Goal: Task Accomplishment & Management: Complete application form

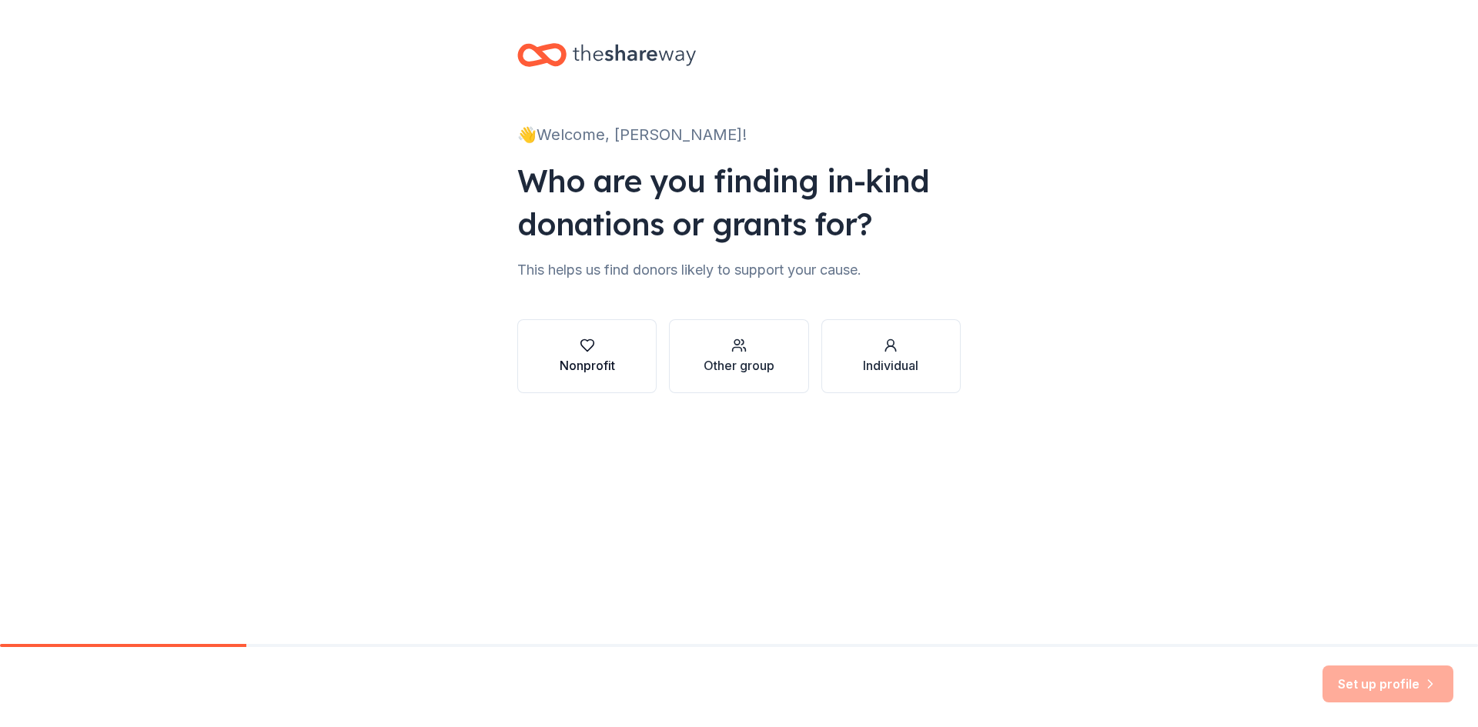
click at [587, 357] on div "Nonprofit" at bounding box center [587, 365] width 55 height 18
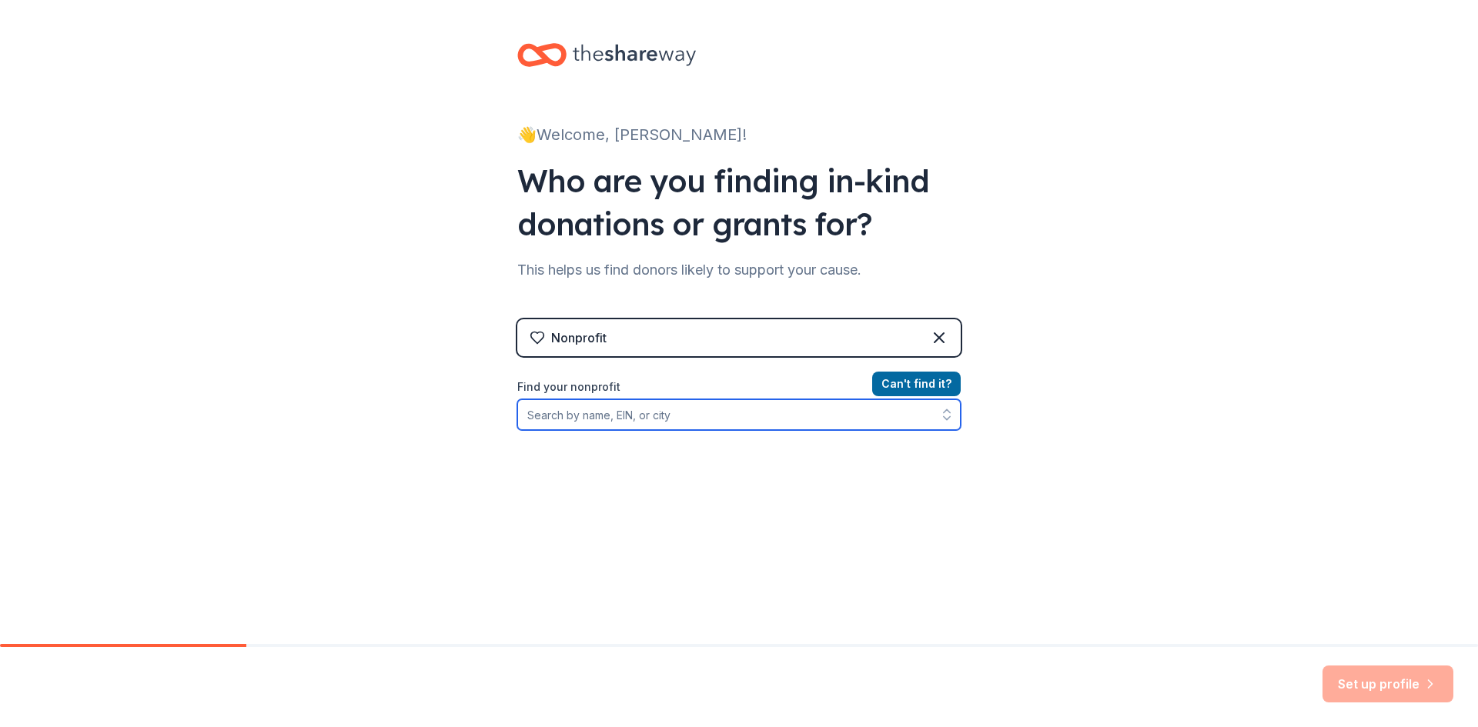
click at [603, 419] on input "Find your nonprofit" at bounding box center [738, 414] width 443 height 31
type input "76-0778795"
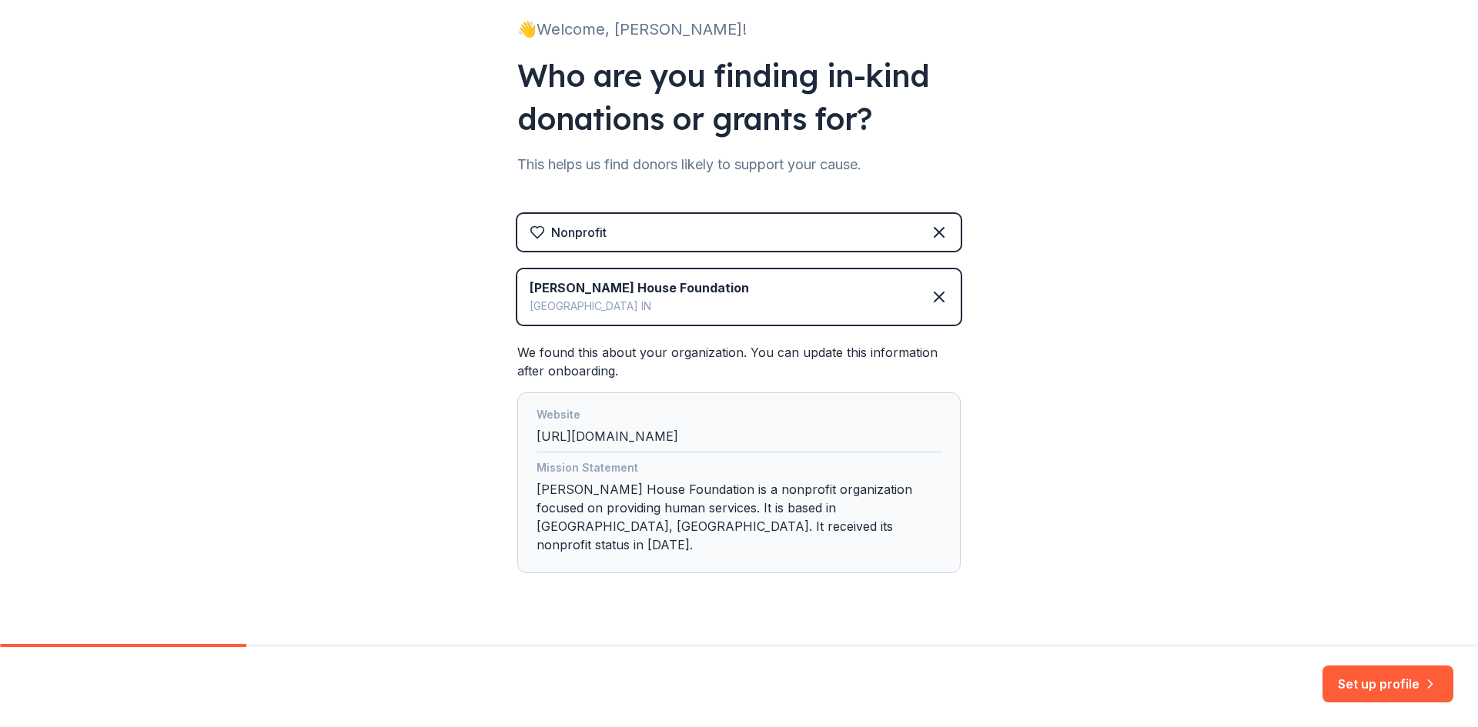
scroll to position [121, 0]
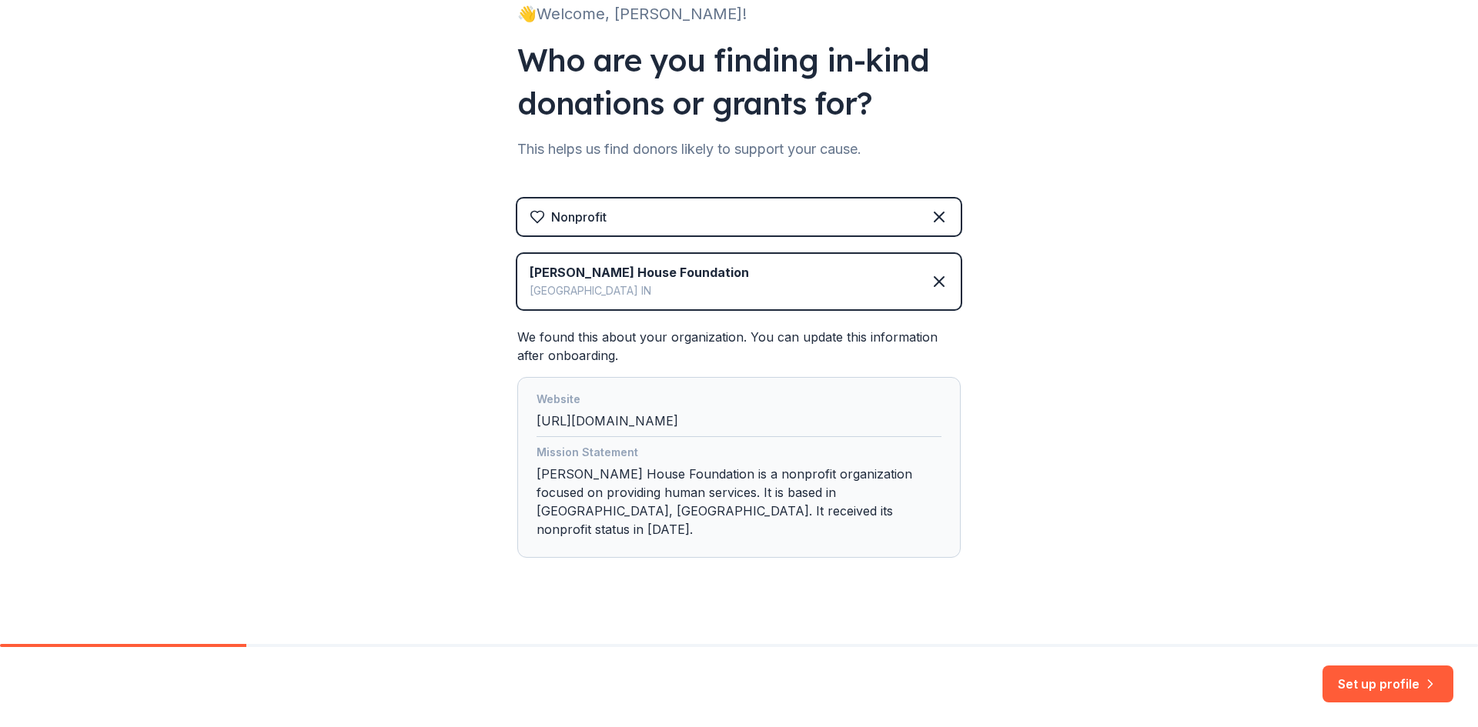
click at [705, 513] on div "Mission Statement Samanthas House Foundation is a nonprofit organization focuse…" at bounding box center [738, 494] width 405 height 102
click at [1384, 682] on button "Set up profile" at bounding box center [1387, 684] width 131 height 37
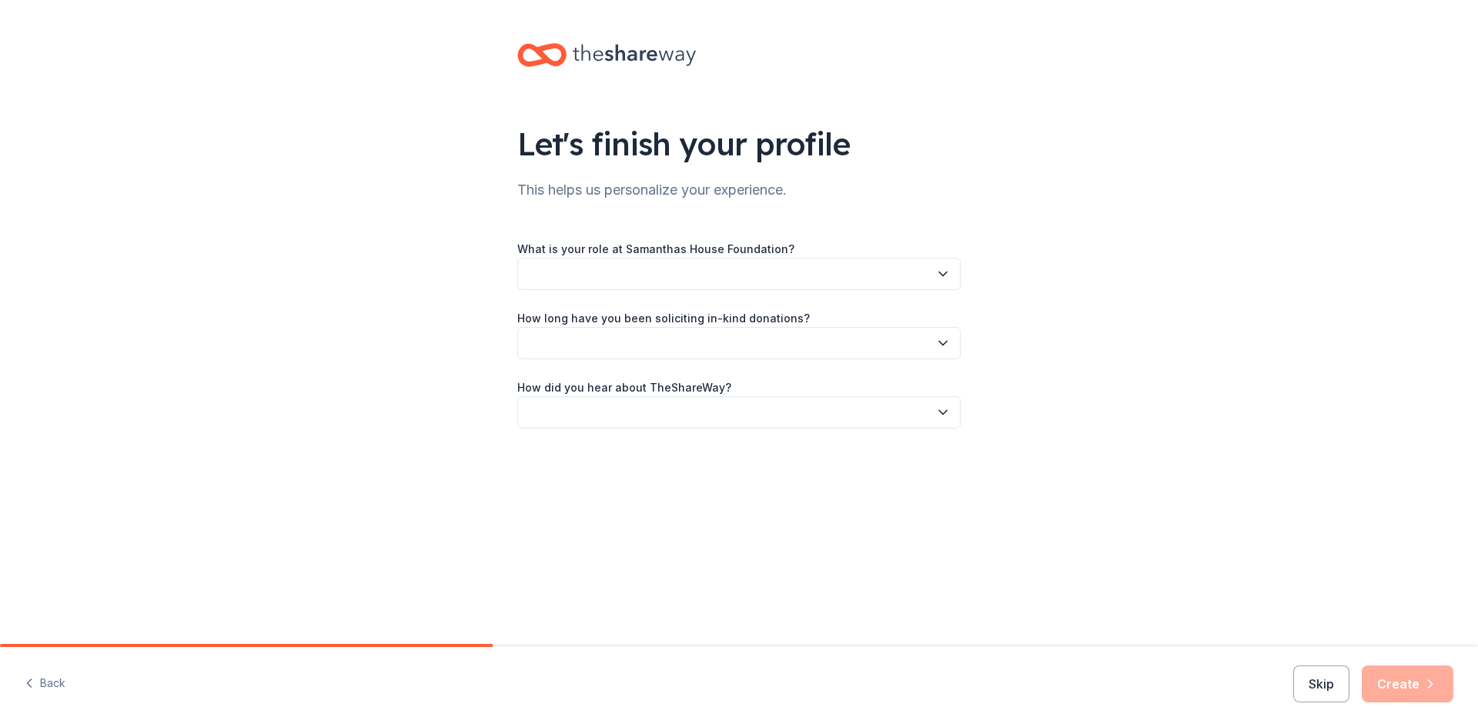
click at [590, 275] on button "button" at bounding box center [738, 274] width 443 height 32
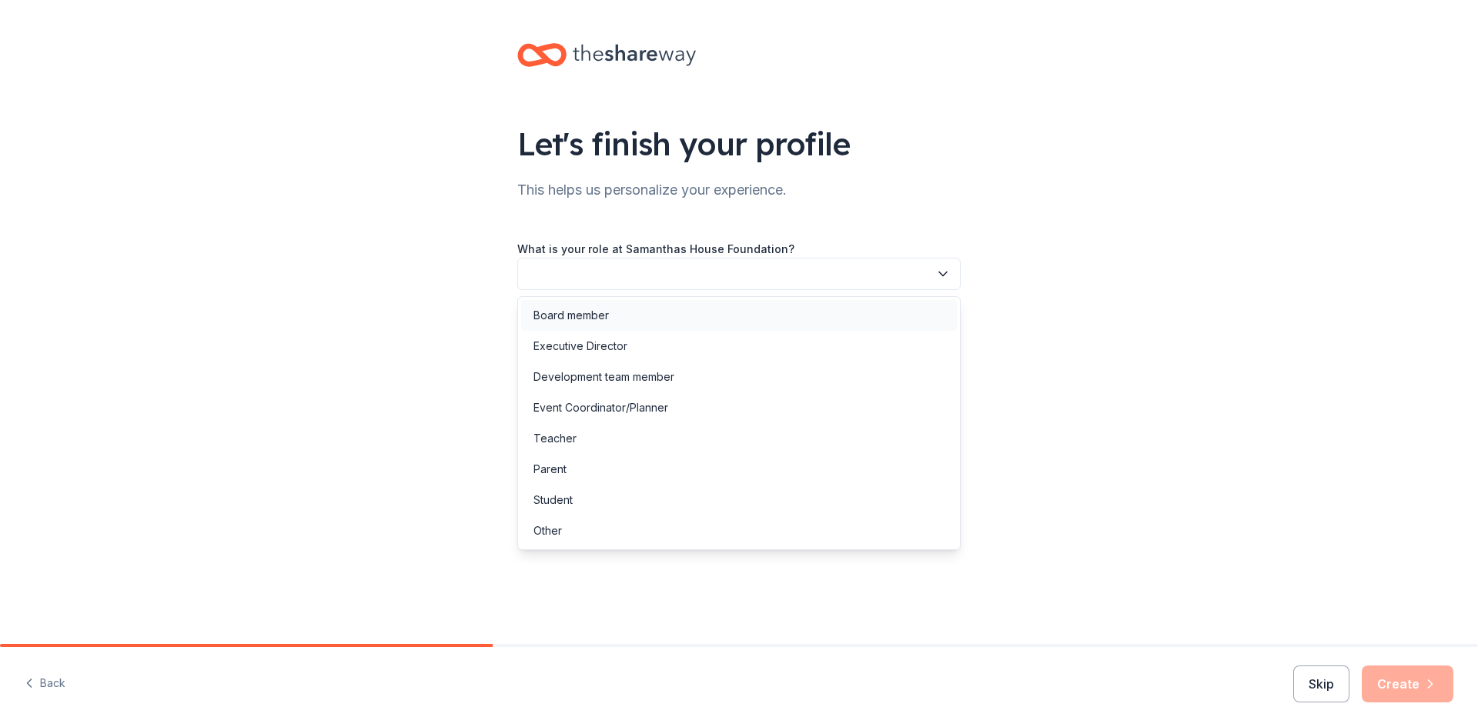
click at [556, 314] on div "Board member" at bounding box center [570, 315] width 75 height 18
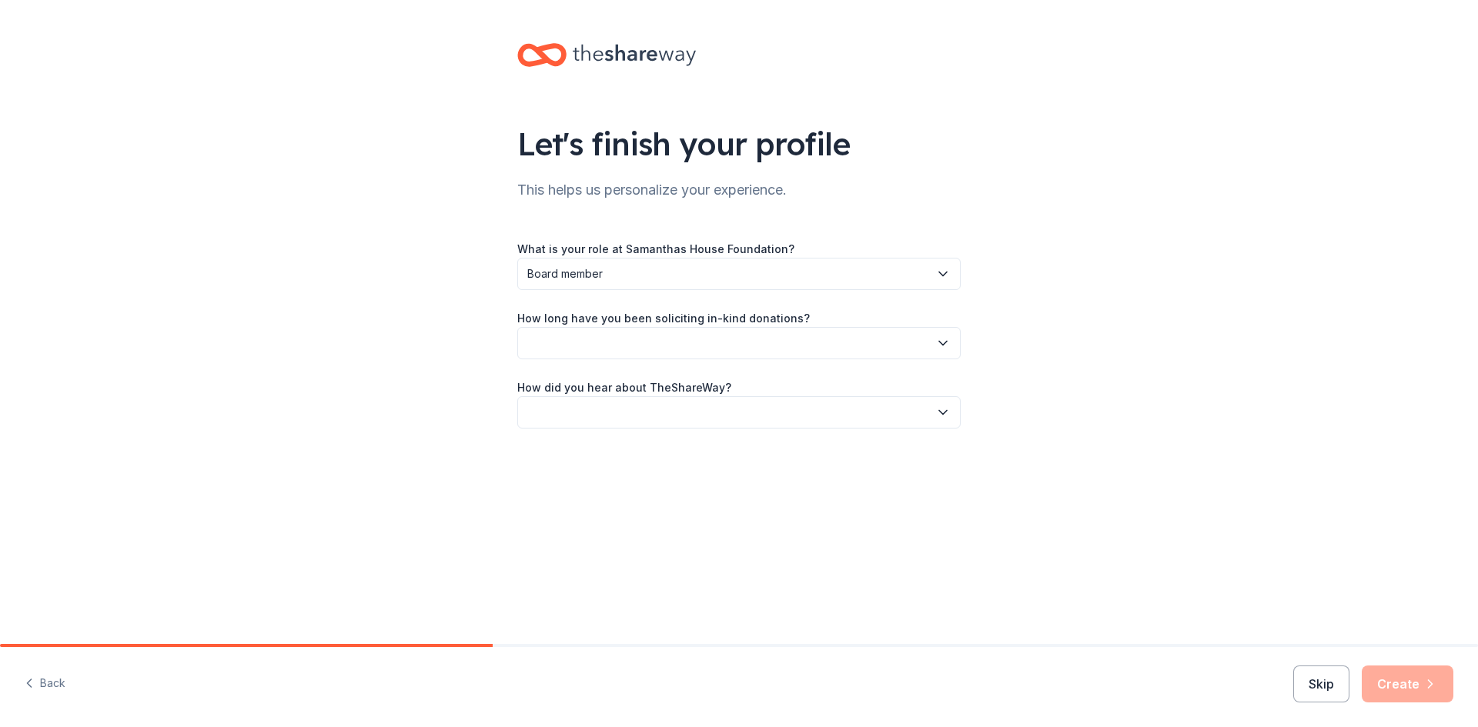
click at [564, 347] on button "button" at bounding box center [738, 343] width 443 height 32
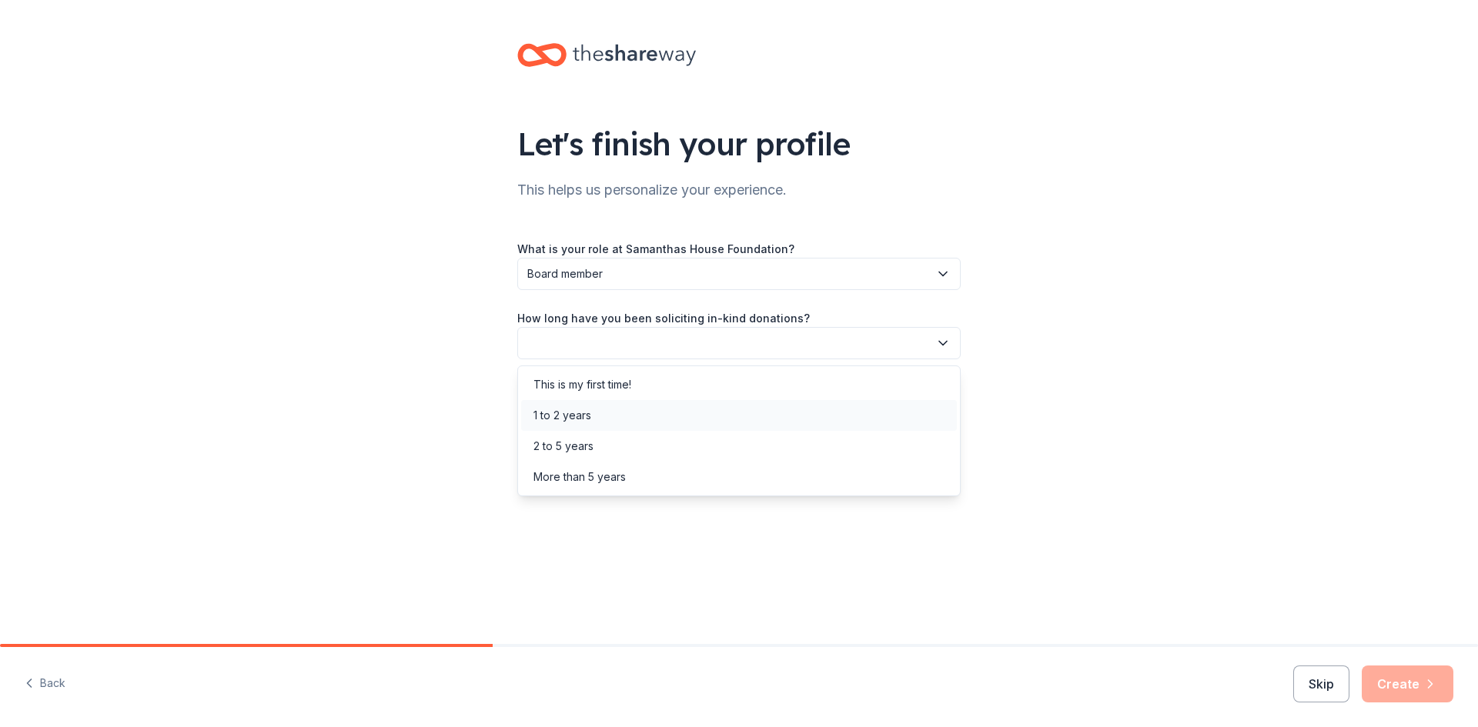
click at [560, 416] on div "1 to 2 years" at bounding box center [562, 415] width 58 height 18
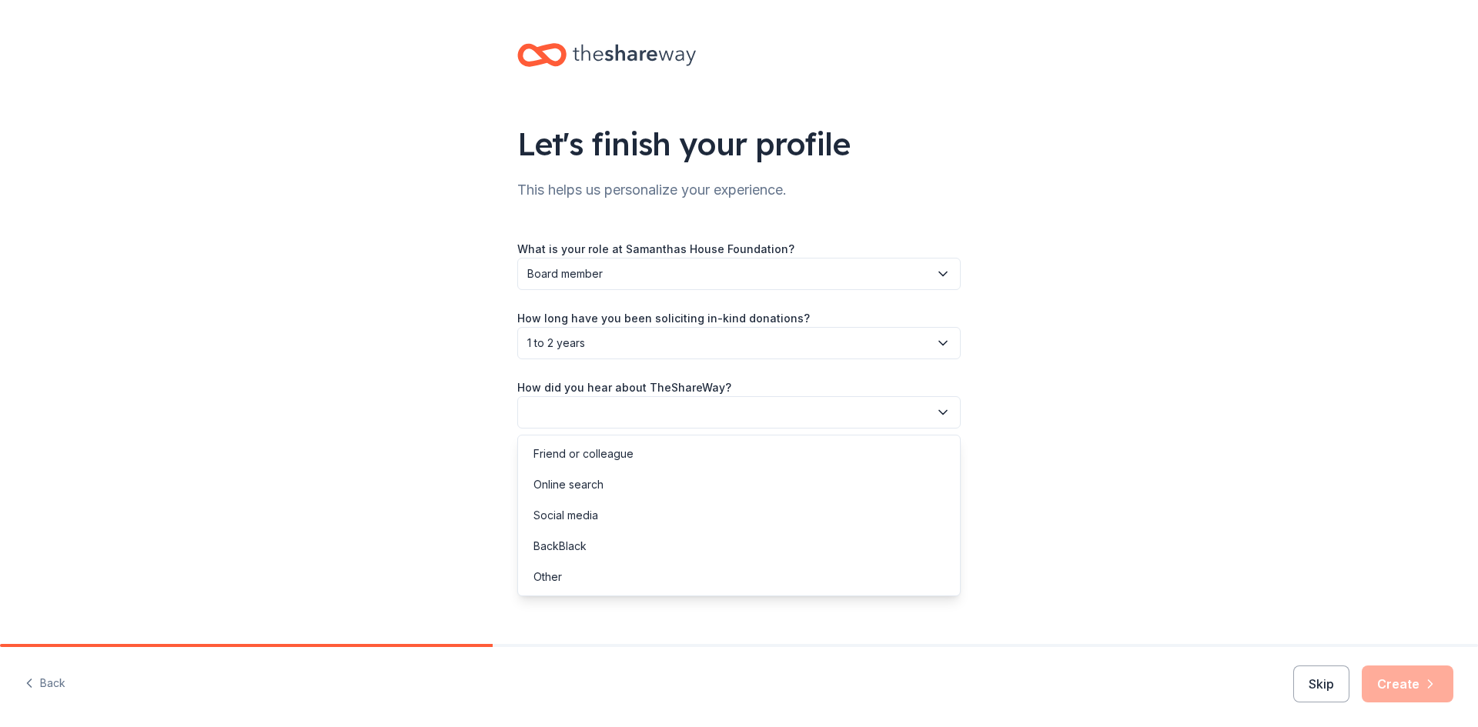
click at [576, 413] on button "button" at bounding box center [738, 412] width 443 height 32
click at [565, 479] on div "Online search" at bounding box center [568, 485] width 70 height 18
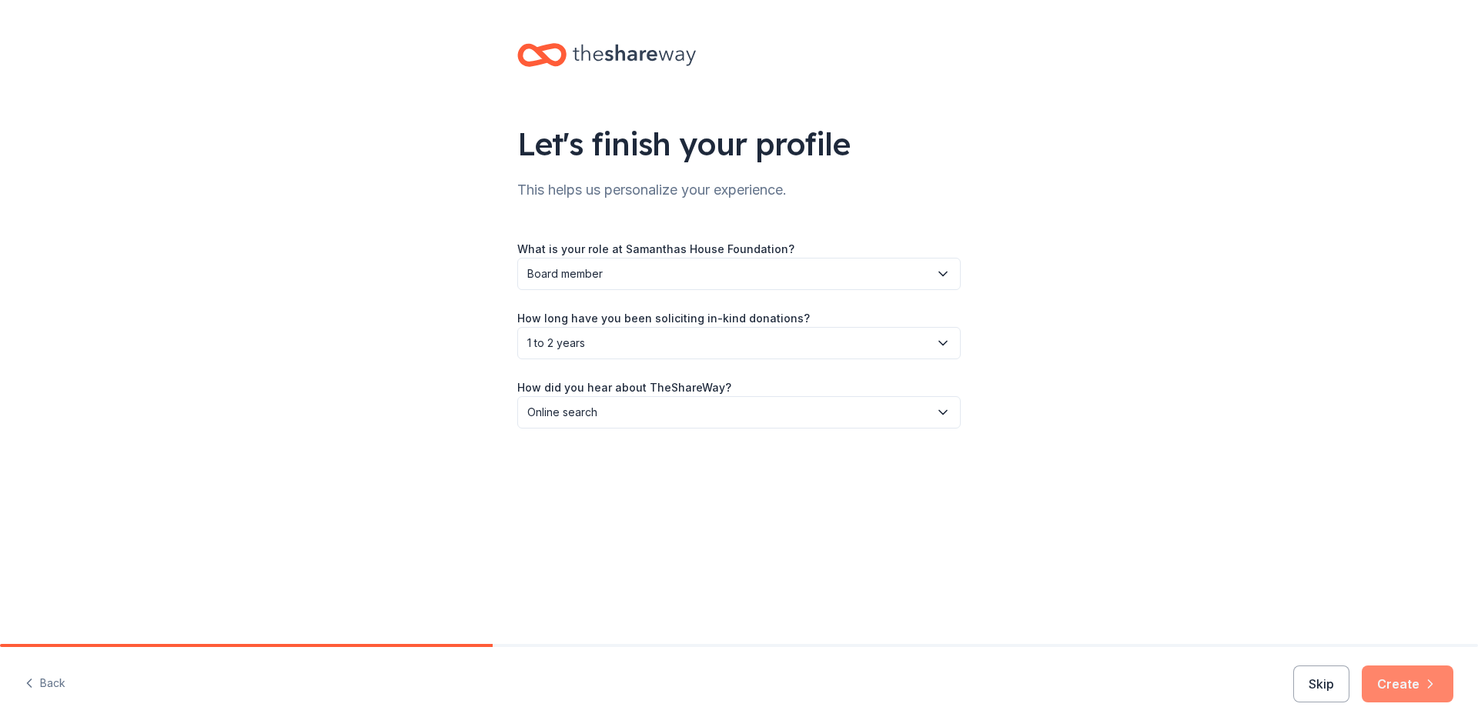
click at [1378, 686] on button "Create" at bounding box center [1407, 684] width 92 height 37
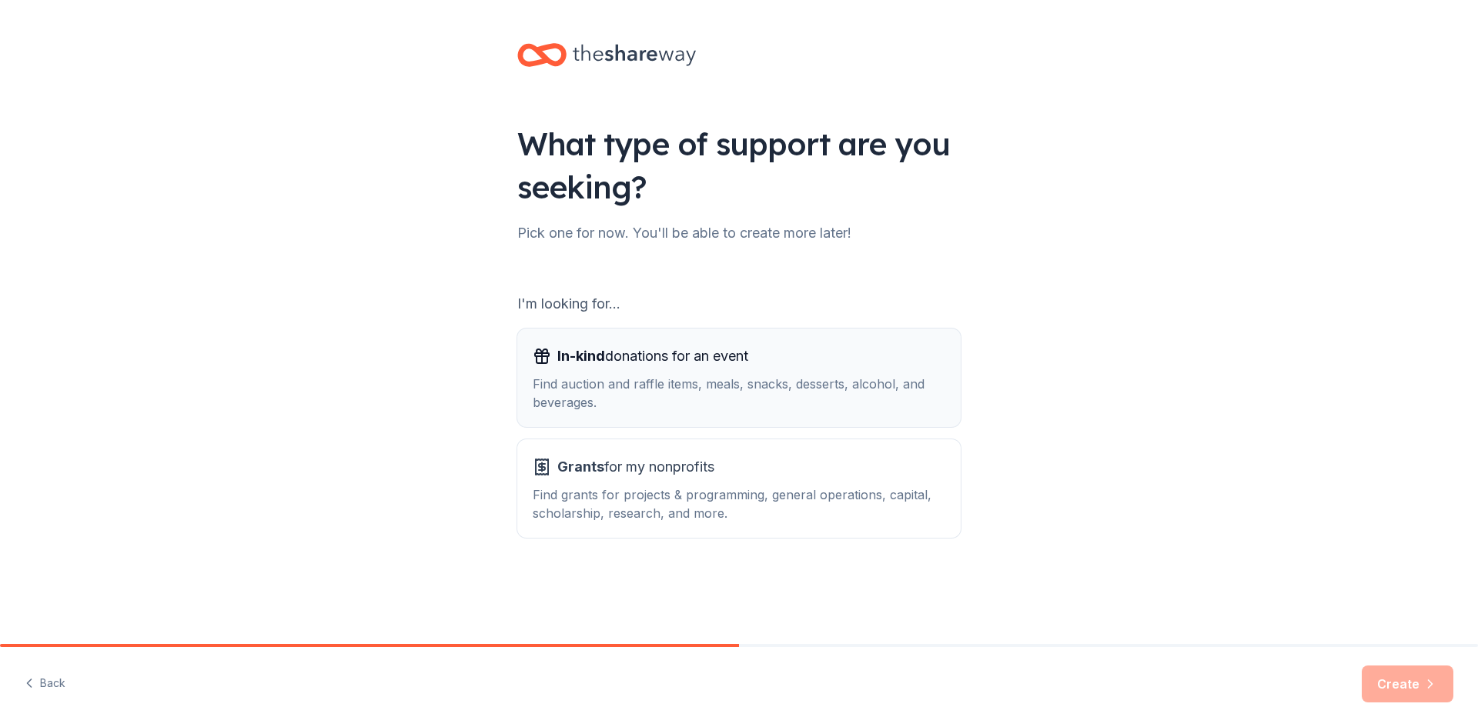
click at [606, 369] on div "In-kind donations for an event Find auction and raffle items, meals, snacks, de…" at bounding box center [739, 378] width 413 height 68
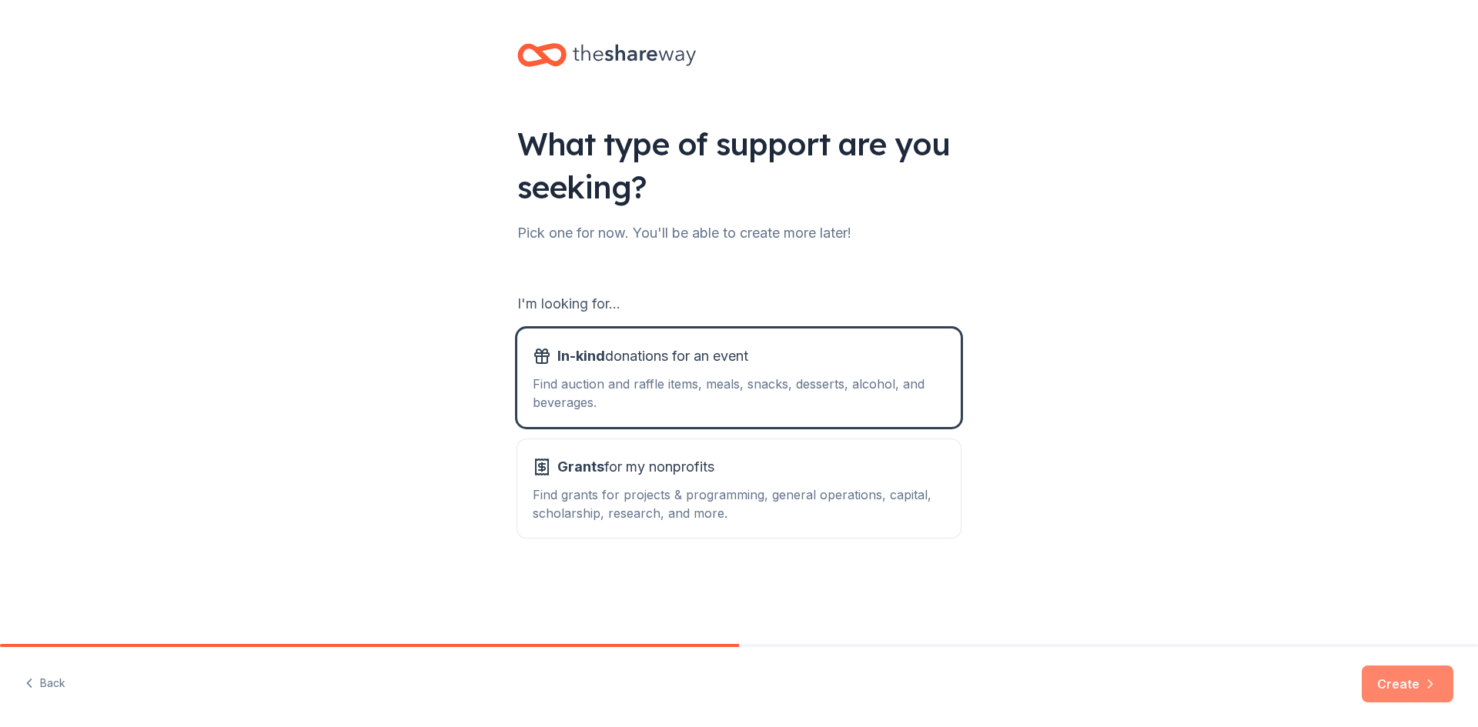
click at [1413, 687] on button "Create" at bounding box center [1407, 684] width 92 height 37
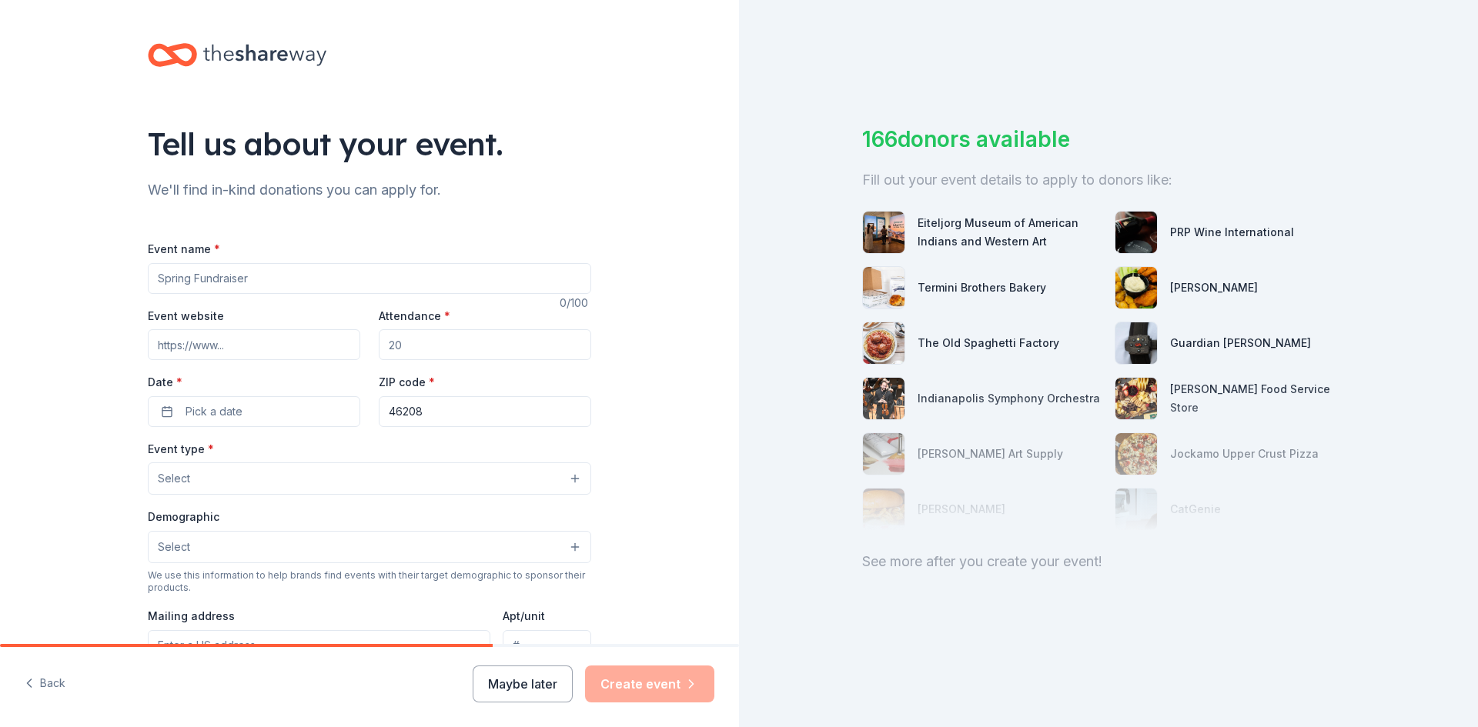
click at [271, 280] on input "Event name *" at bounding box center [369, 278] width 443 height 31
type input "[PERSON_NAME]'s House Annual Golf Fundraiser"
click at [252, 346] on input "Event website" at bounding box center [254, 344] width 212 height 31
type input "www.samanthashouse.org"
click at [398, 353] on input "Attendance *" at bounding box center [485, 344] width 212 height 31
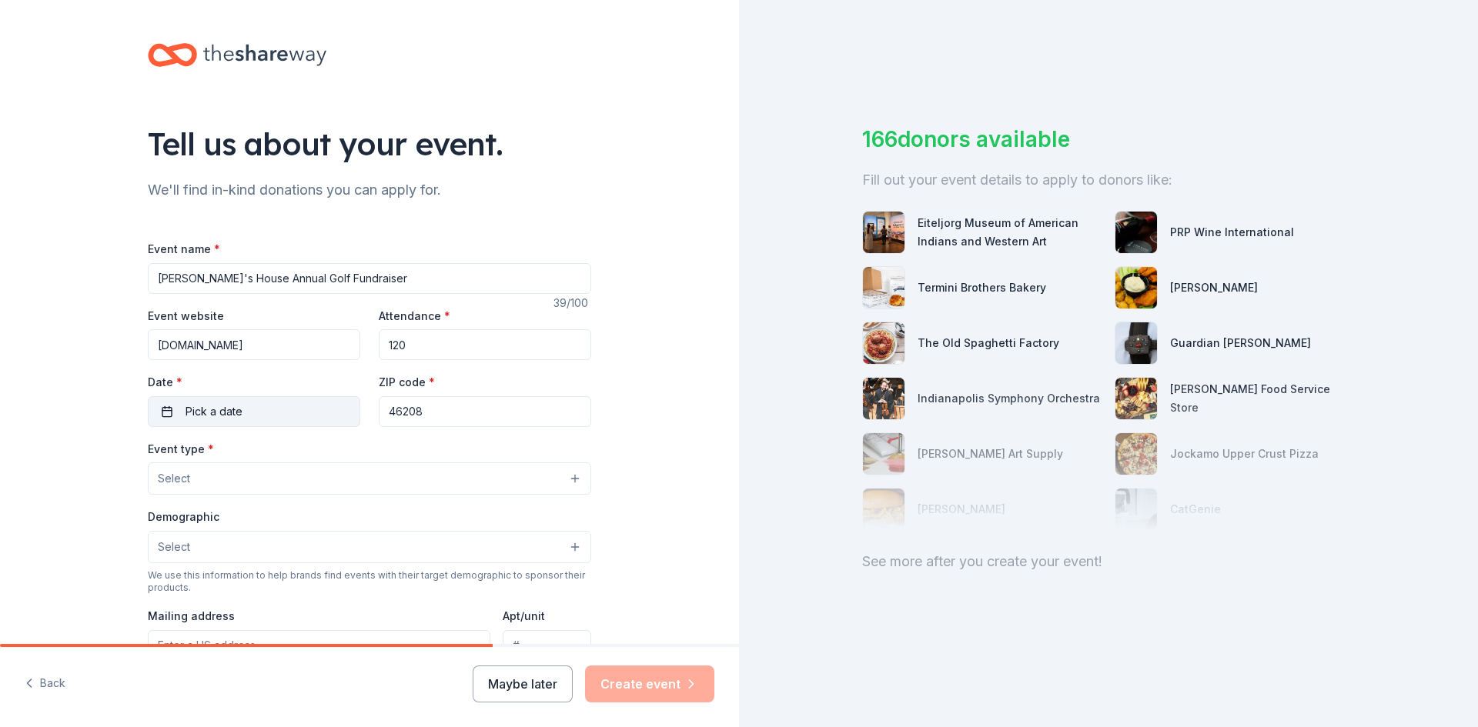
type input "120"
click at [205, 410] on span "Pick a date" at bounding box center [213, 412] width 57 height 18
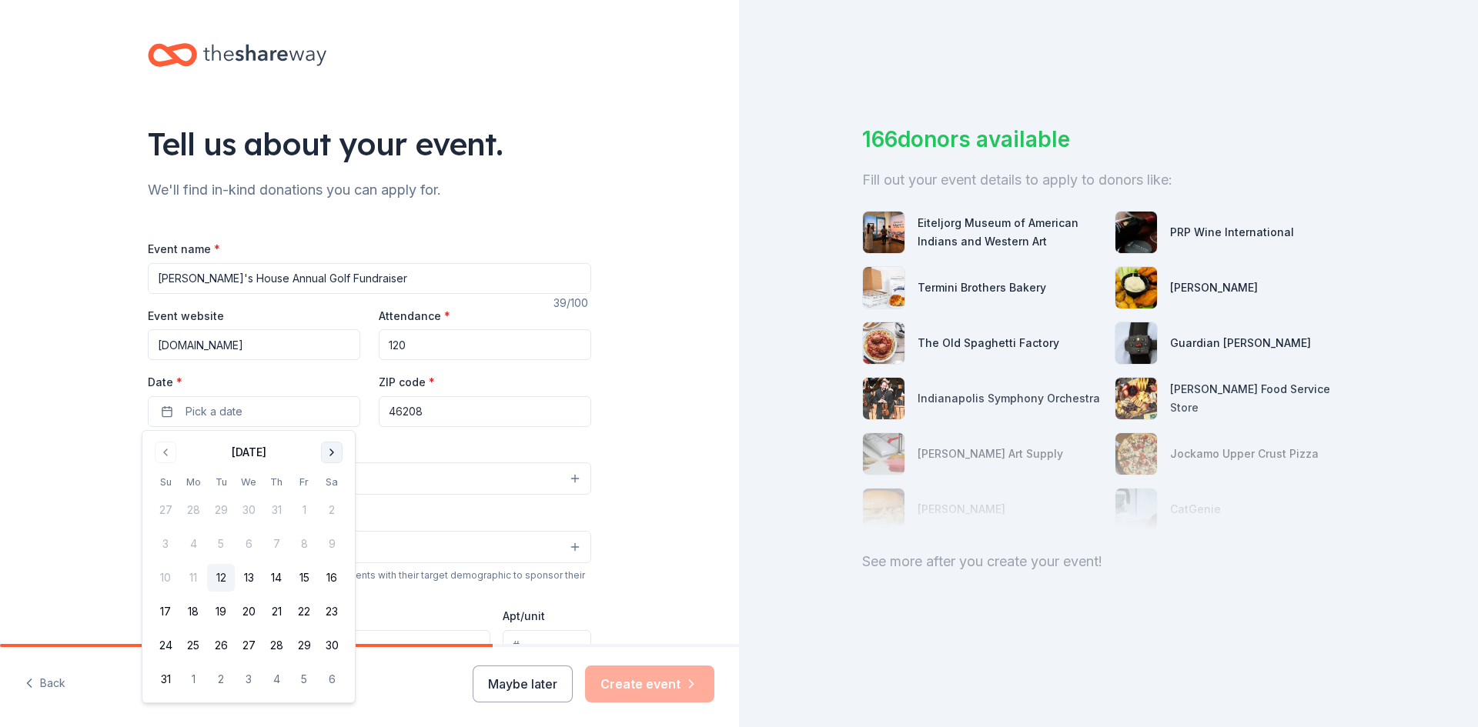
click at [336, 451] on button "Go to next month" at bounding box center [332, 453] width 22 height 22
click at [224, 543] on button "9" at bounding box center [221, 544] width 28 height 28
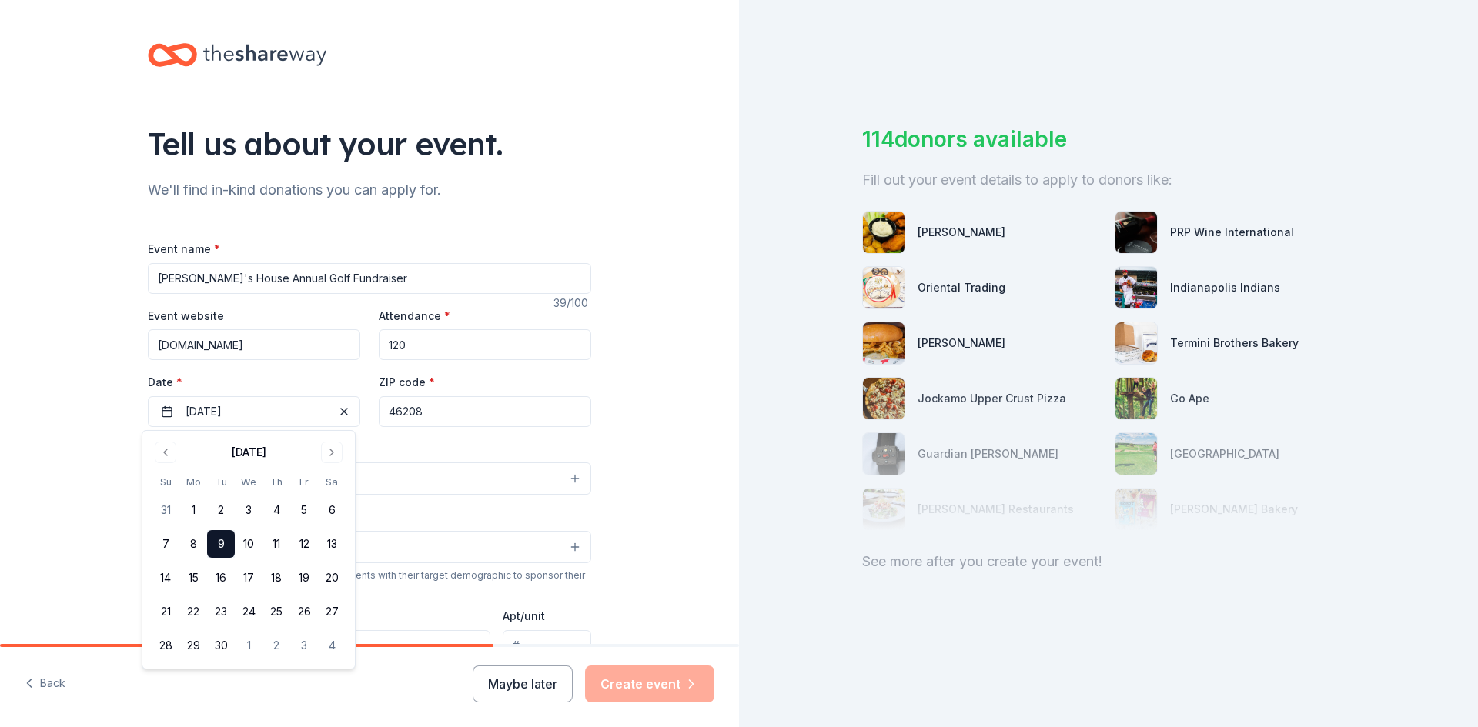
click at [456, 451] on div "Event type * Select" at bounding box center [369, 467] width 443 height 56
click at [213, 471] on button "Select" at bounding box center [369, 479] width 443 height 32
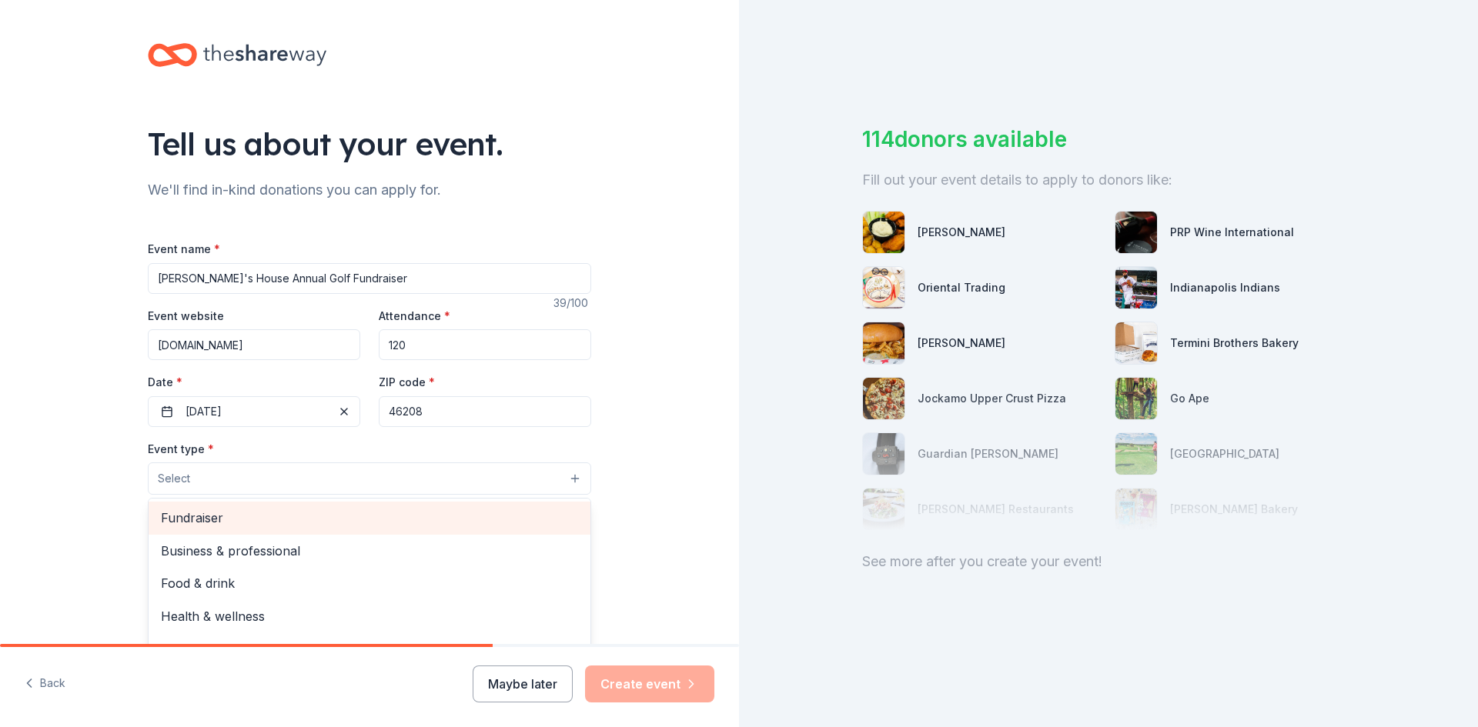
click at [220, 521] on span "Fundraiser" at bounding box center [369, 518] width 417 height 20
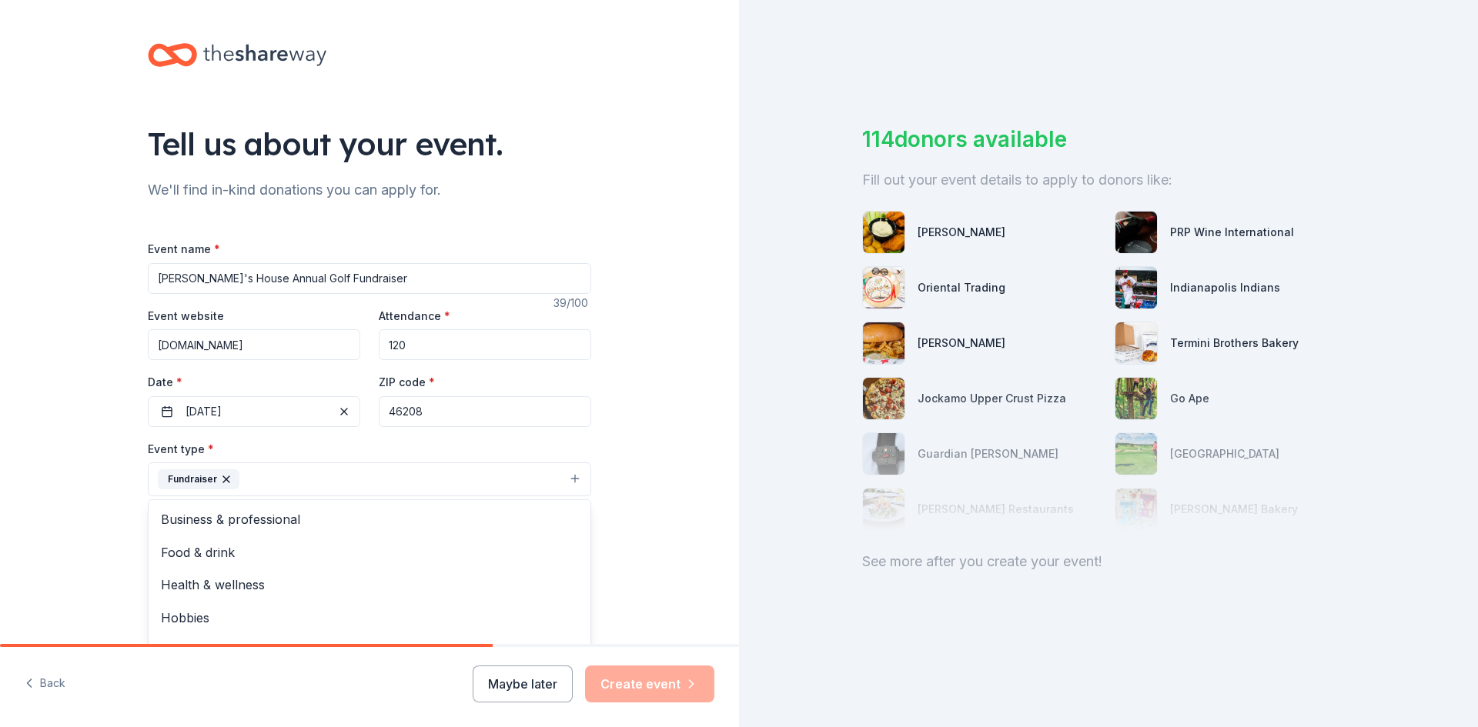
click at [682, 537] on div "Tell us about your event. We'll find in-kind donations you can apply for. Event…" at bounding box center [369, 513] width 739 height 1026
click at [221, 546] on button "Select" at bounding box center [369, 549] width 443 height 32
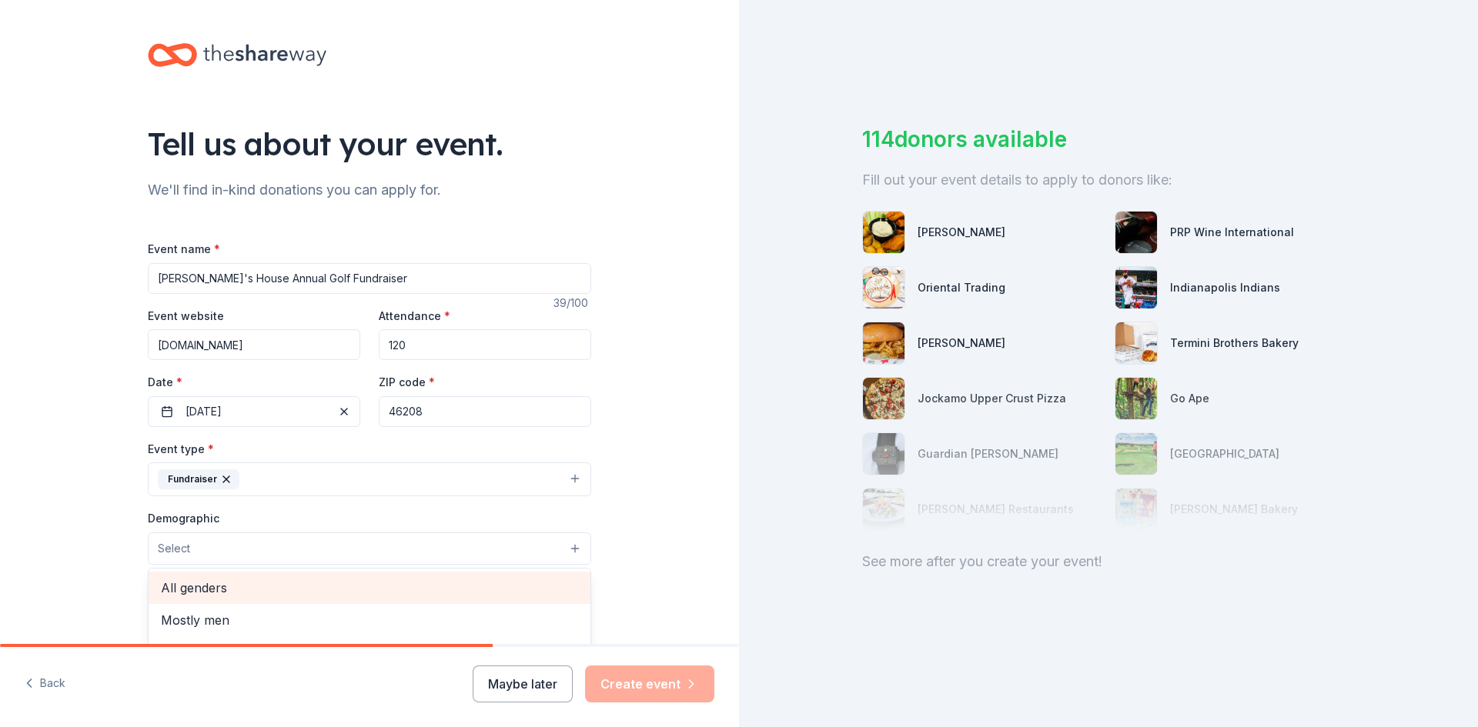
click at [220, 583] on span "All genders" at bounding box center [369, 588] width 417 height 20
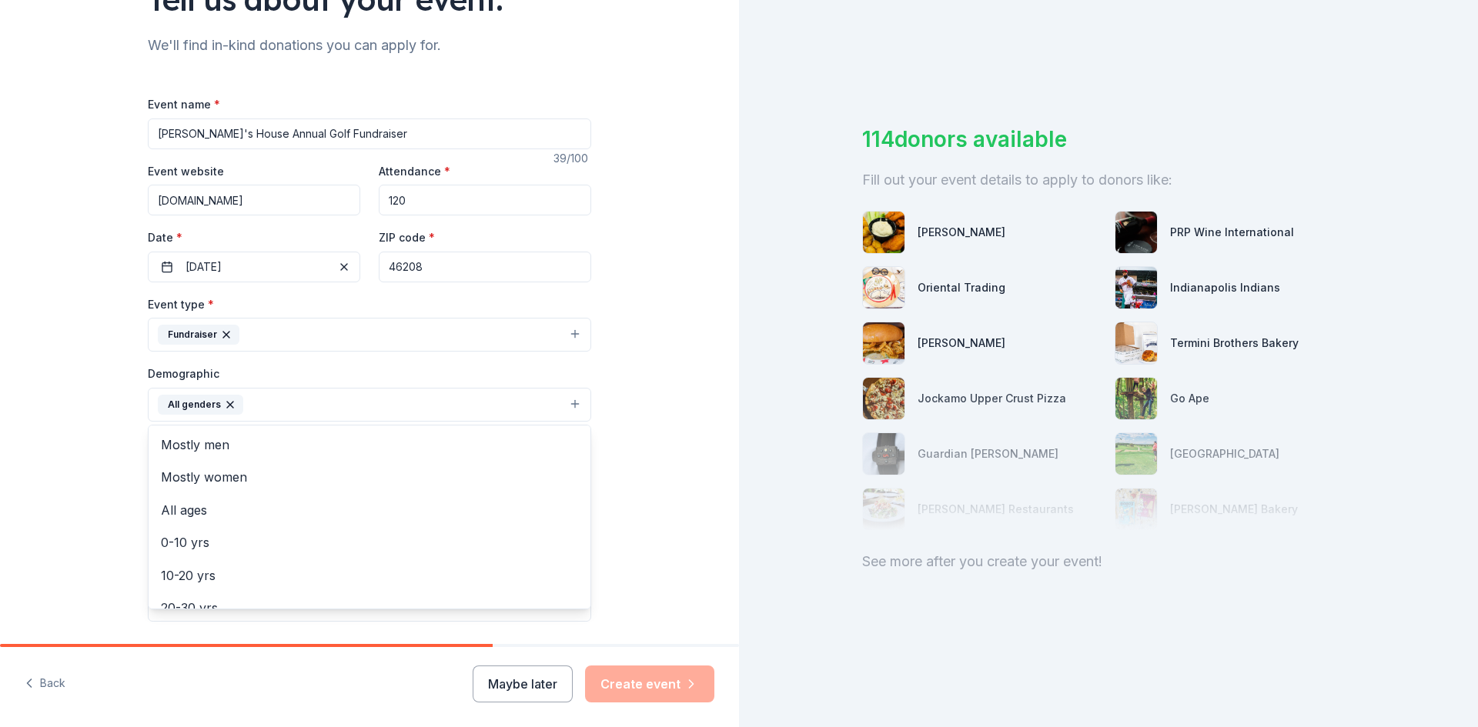
scroll to position [154, 0]
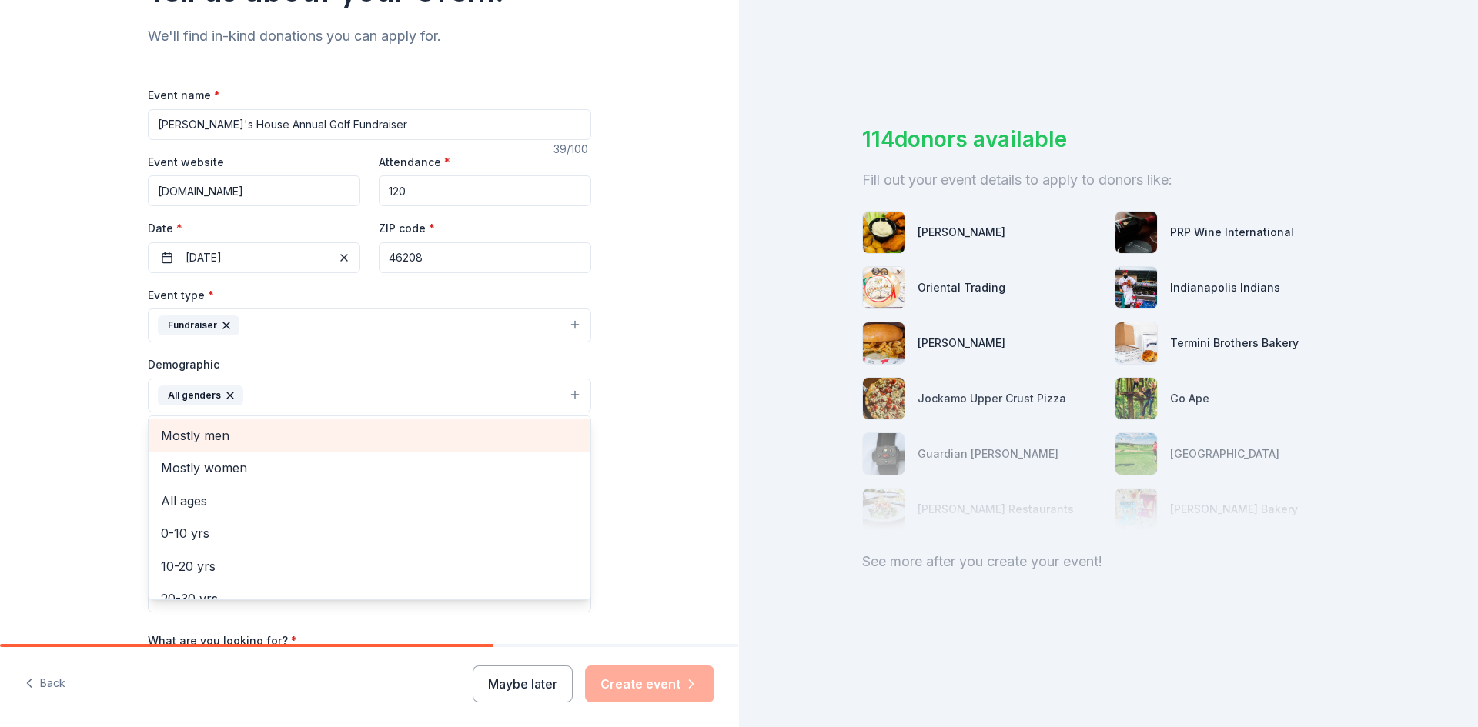
click at [199, 443] on span "Mostly men" at bounding box center [369, 436] width 417 height 20
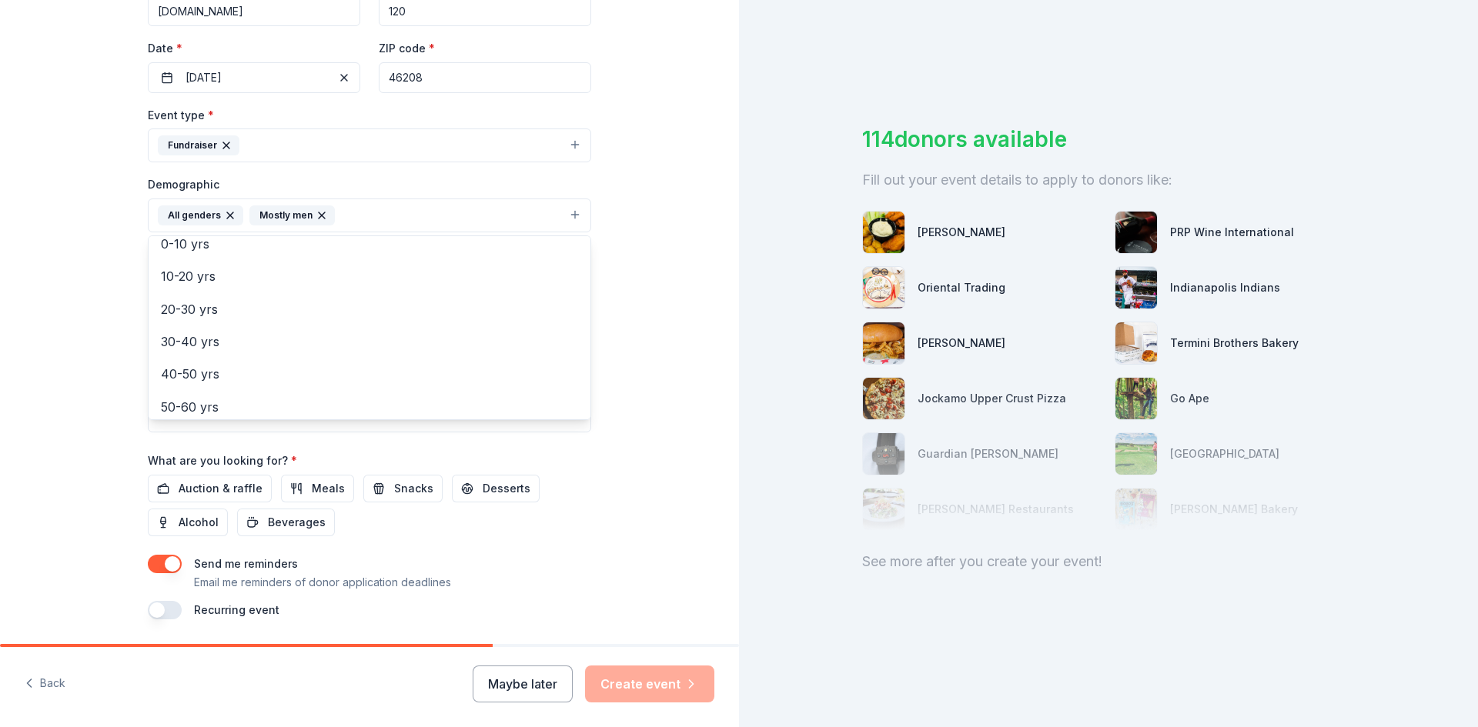
scroll to position [383, 0]
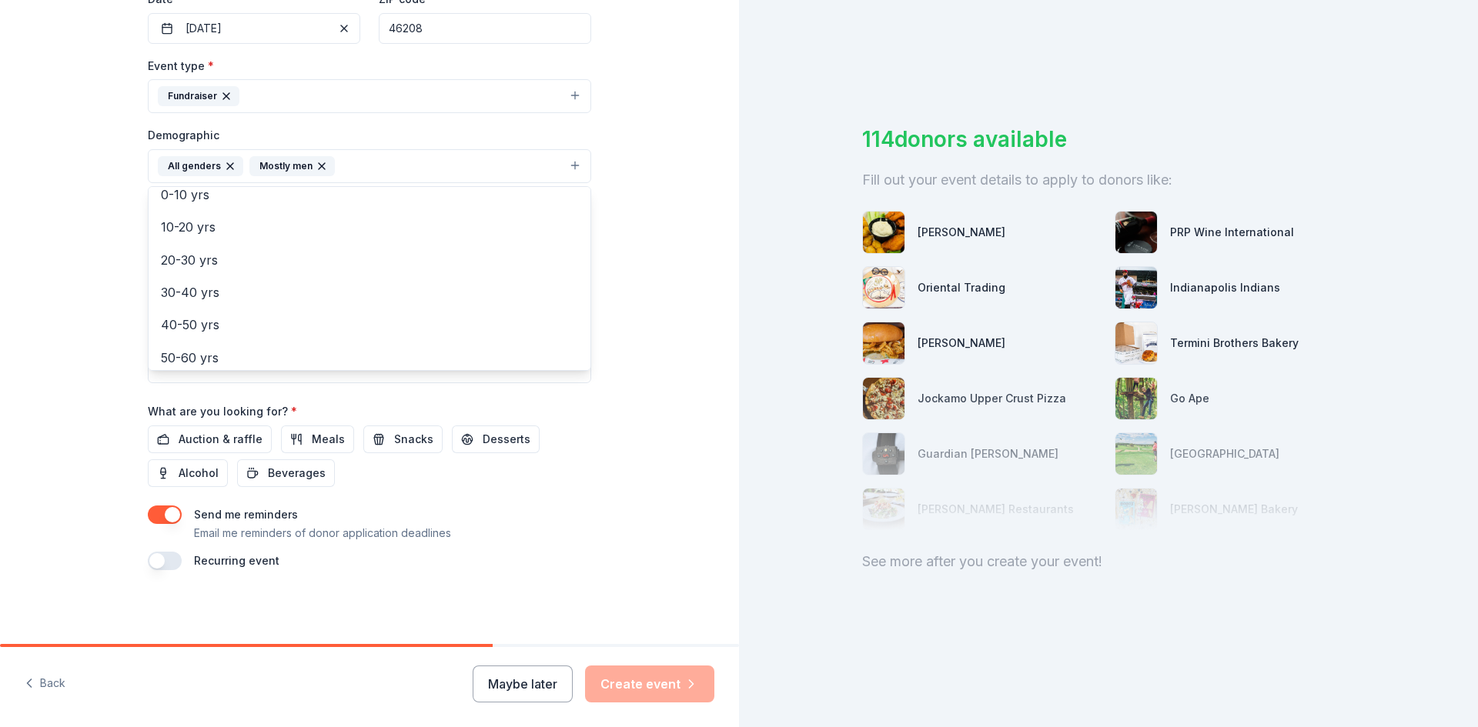
click at [232, 439] on div "Event name * Samantha's House Annual Golf Fundraiser 39 /100 Event website www.…" at bounding box center [369, 213] width 443 height 714
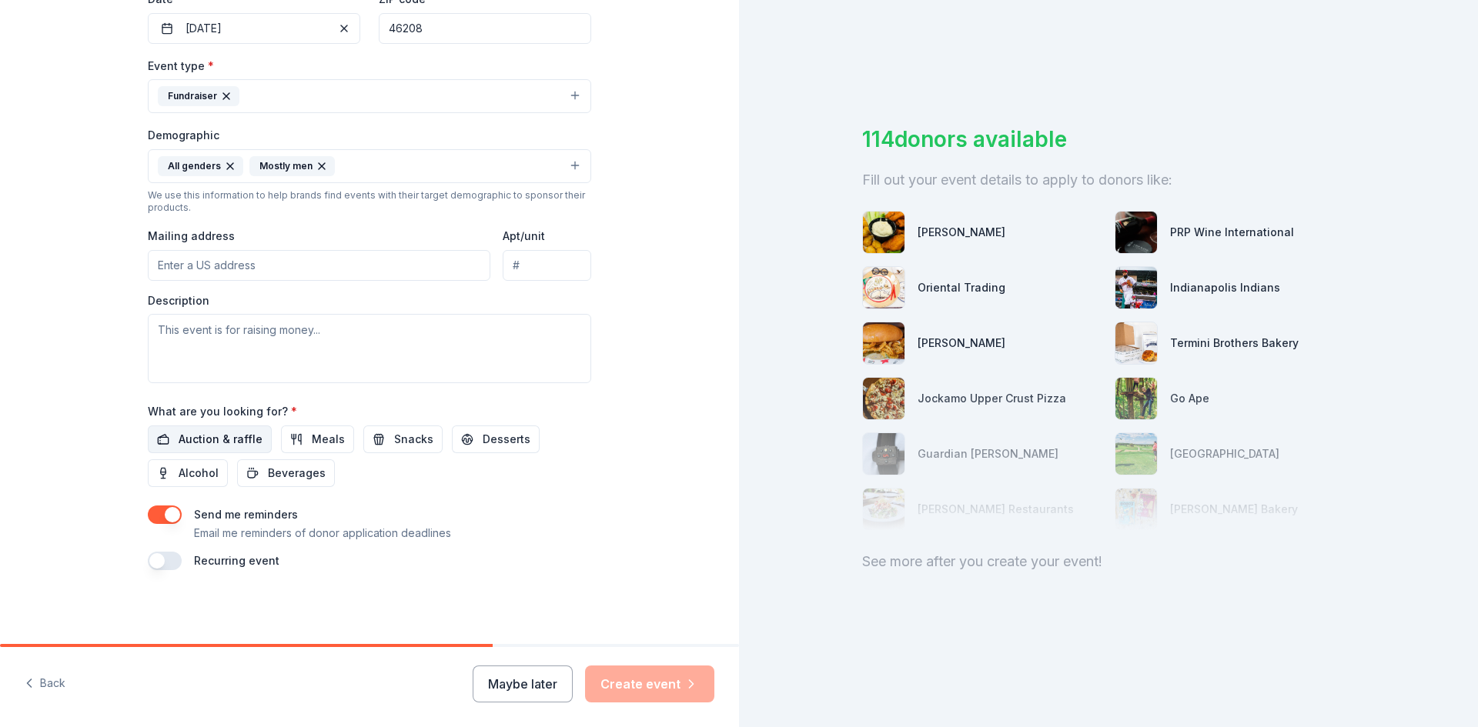
click at [203, 437] on span "Auction & raffle" at bounding box center [221, 439] width 84 height 18
click at [199, 471] on span "Alcohol" at bounding box center [199, 473] width 40 height 18
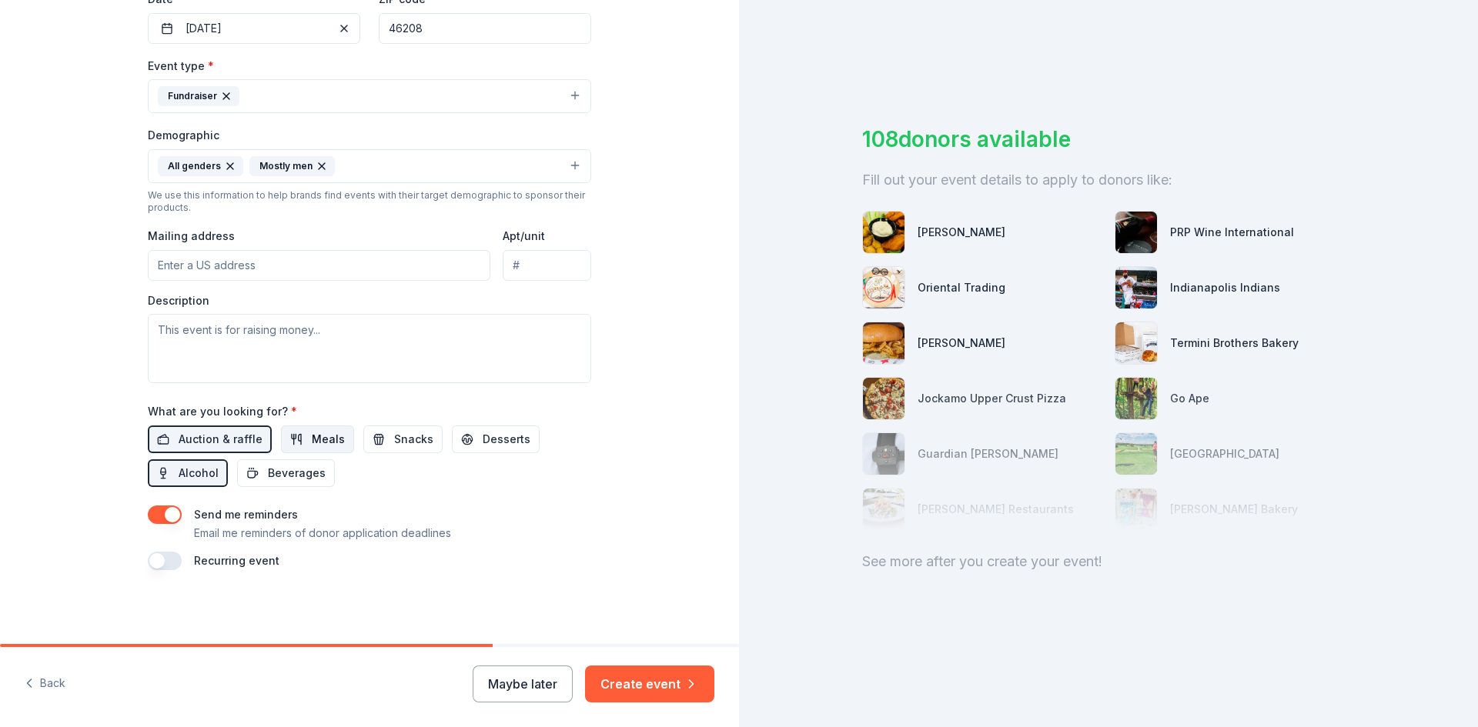
click at [312, 435] on span "Meals" at bounding box center [328, 439] width 33 height 18
click at [394, 439] on span "Snacks" at bounding box center [413, 439] width 39 height 18
click at [483, 443] on span "Desserts" at bounding box center [507, 439] width 48 height 18
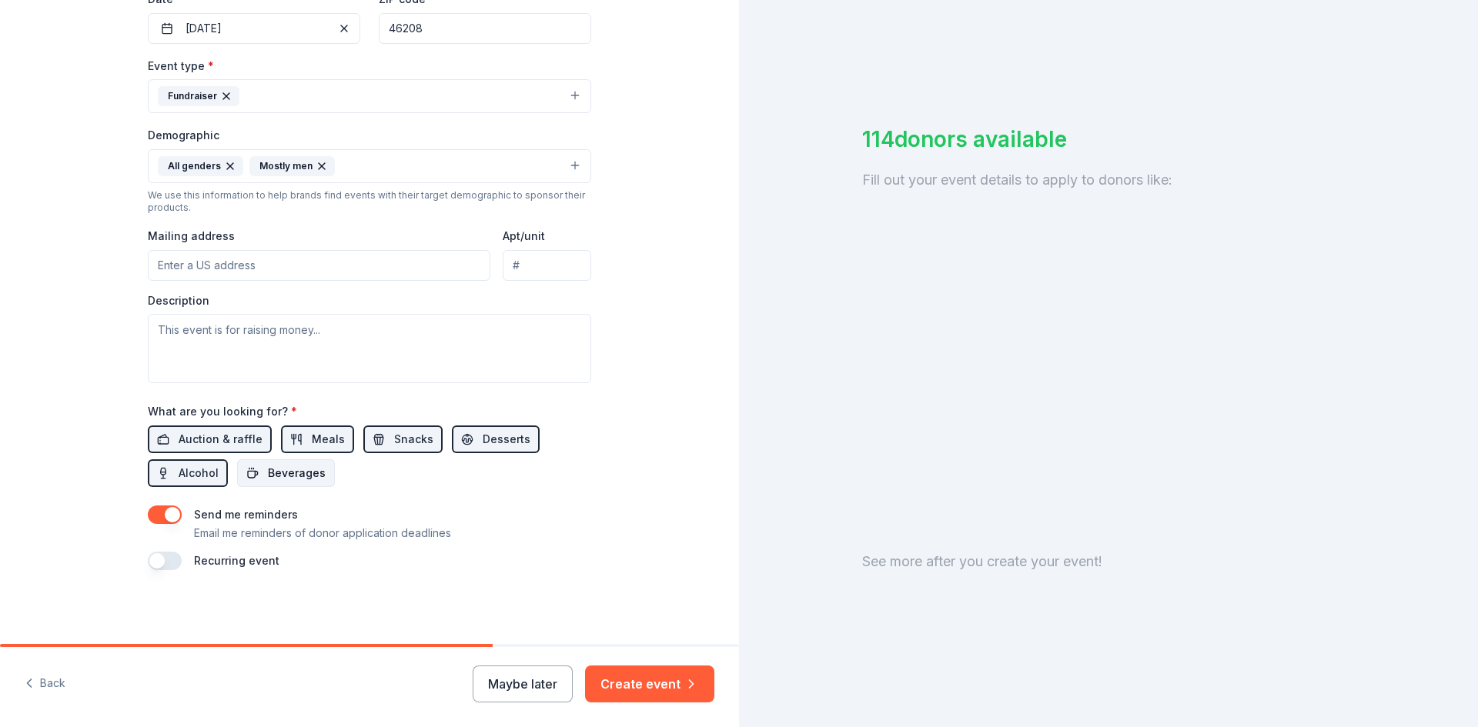
drag, startPoint x: 311, startPoint y: 472, endPoint x: 324, endPoint y: 473, distance: 13.1
click at [309, 470] on span "Beverages" at bounding box center [297, 473] width 58 height 18
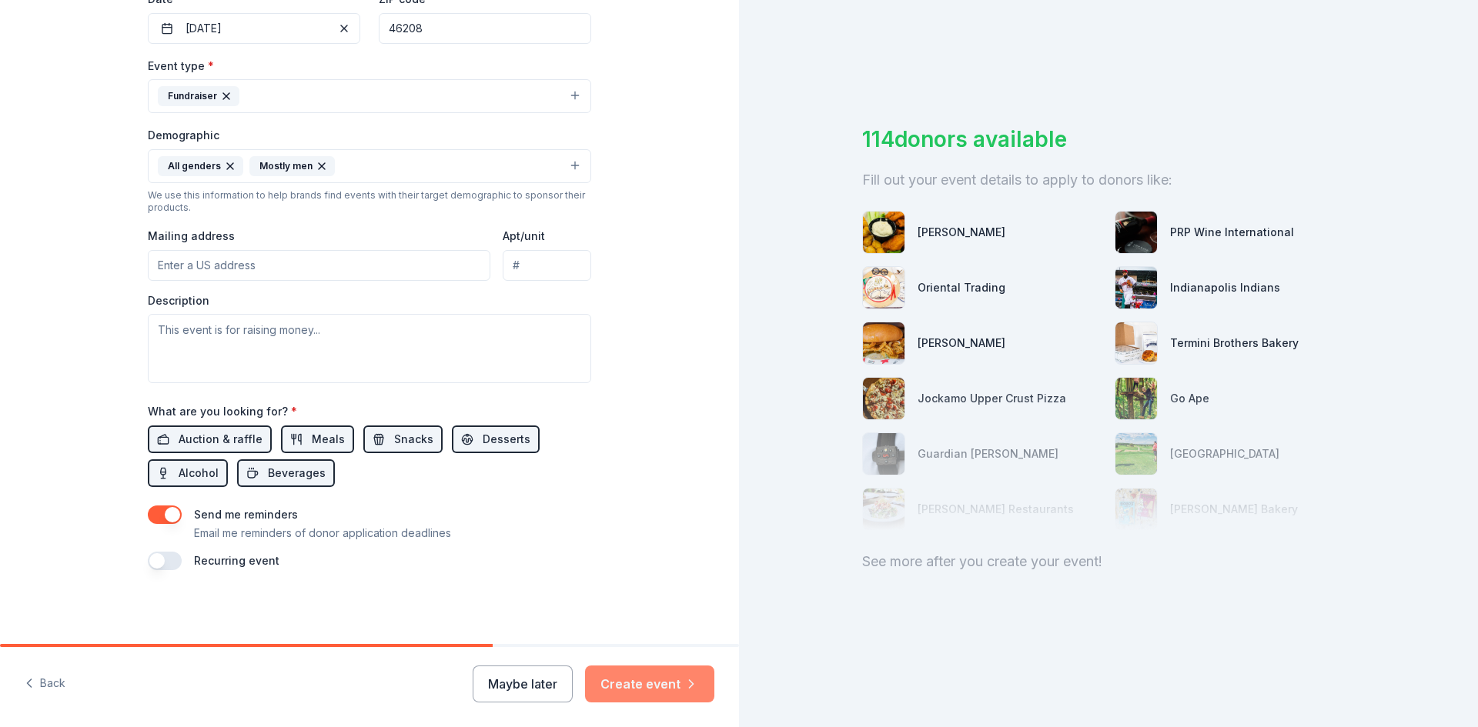
click at [641, 679] on button "Create event" at bounding box center [649, 684] width 129 height 37
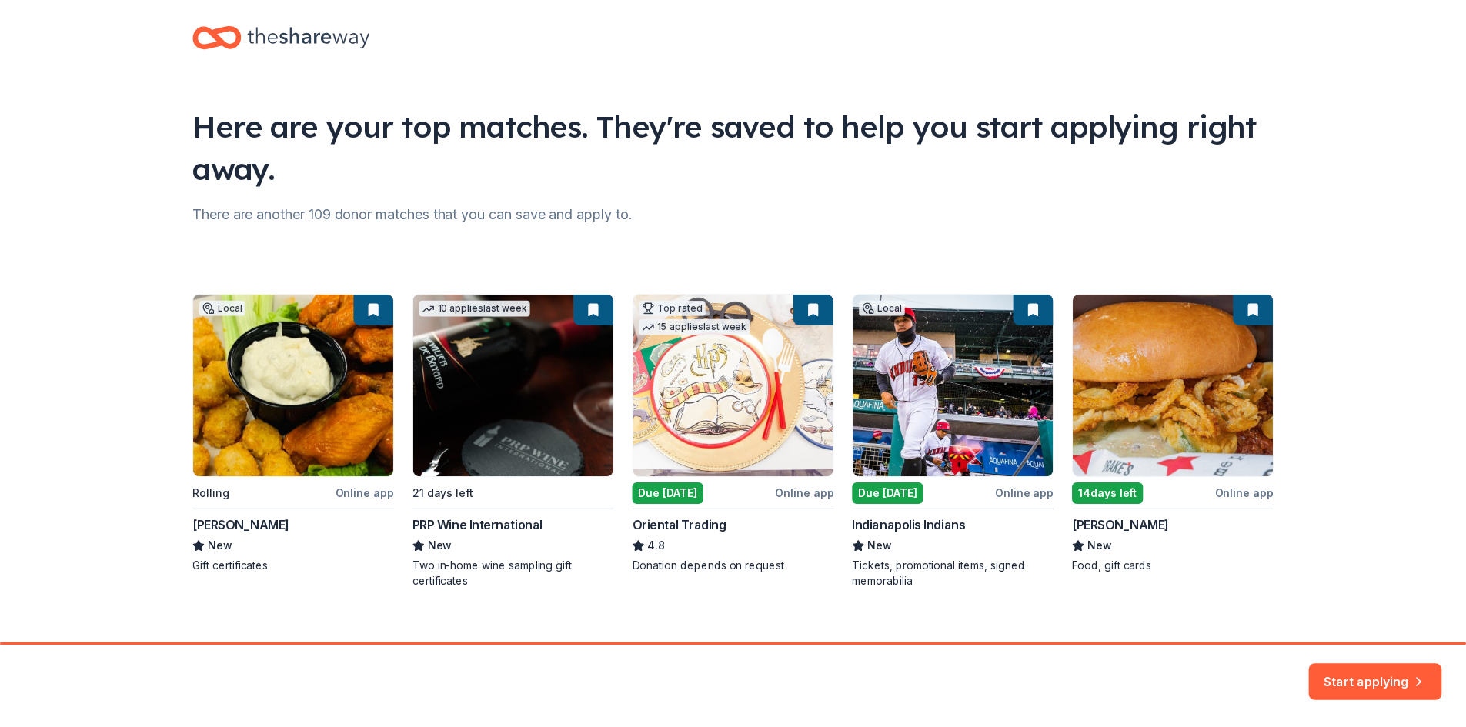
scroll to position [40, 0]
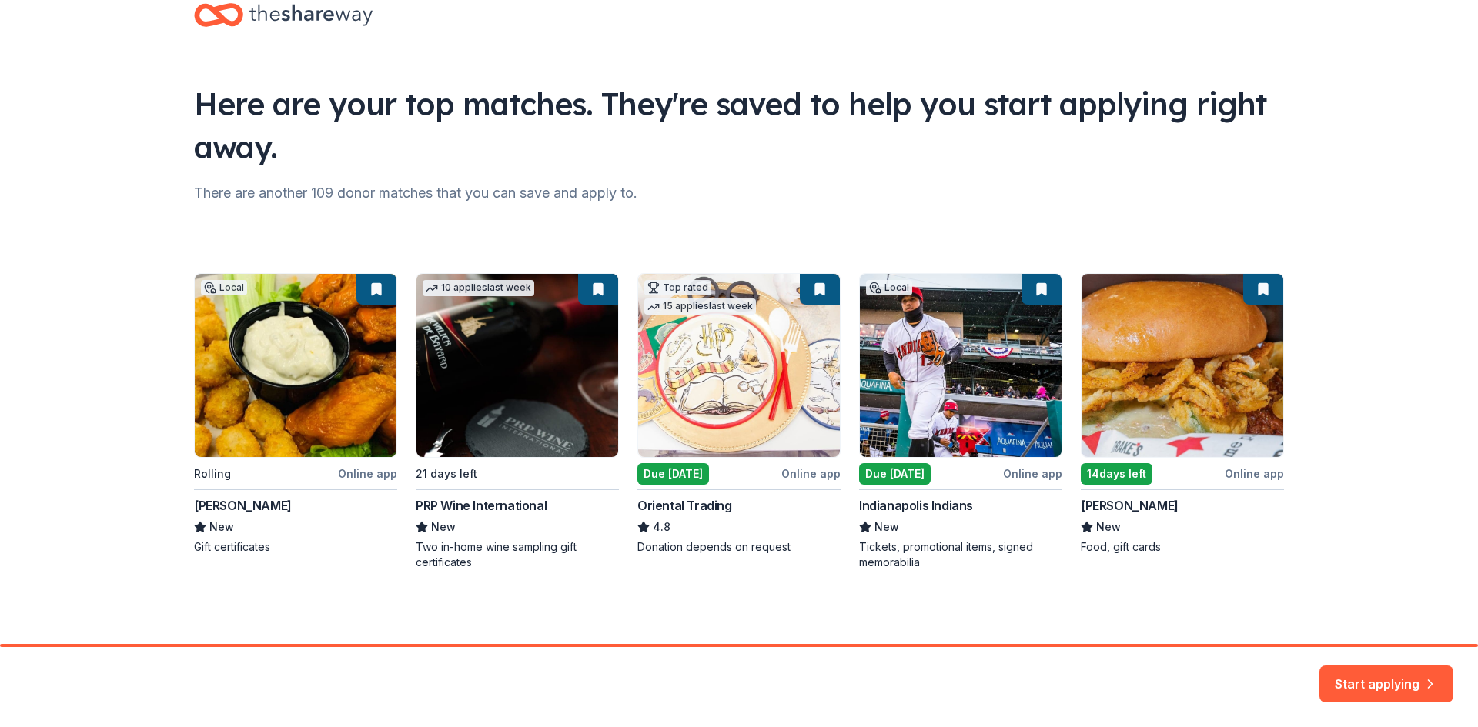
click at [476, 426] on div "Local Rolling Online app Muldoon's New Gift certificates 10 applies last week 2…" at bounding box center [739, 421] width 1090 height 297
click at [479, 500] on div "Local Rolling Online app Muldoon's New Gift certificates 10 applies last week 2…" at bounding box center [739, 421] width 1090 height 297
click at [1413, 672] on button "Start applying" at bounding box center [1386, 674] width 134 height 37
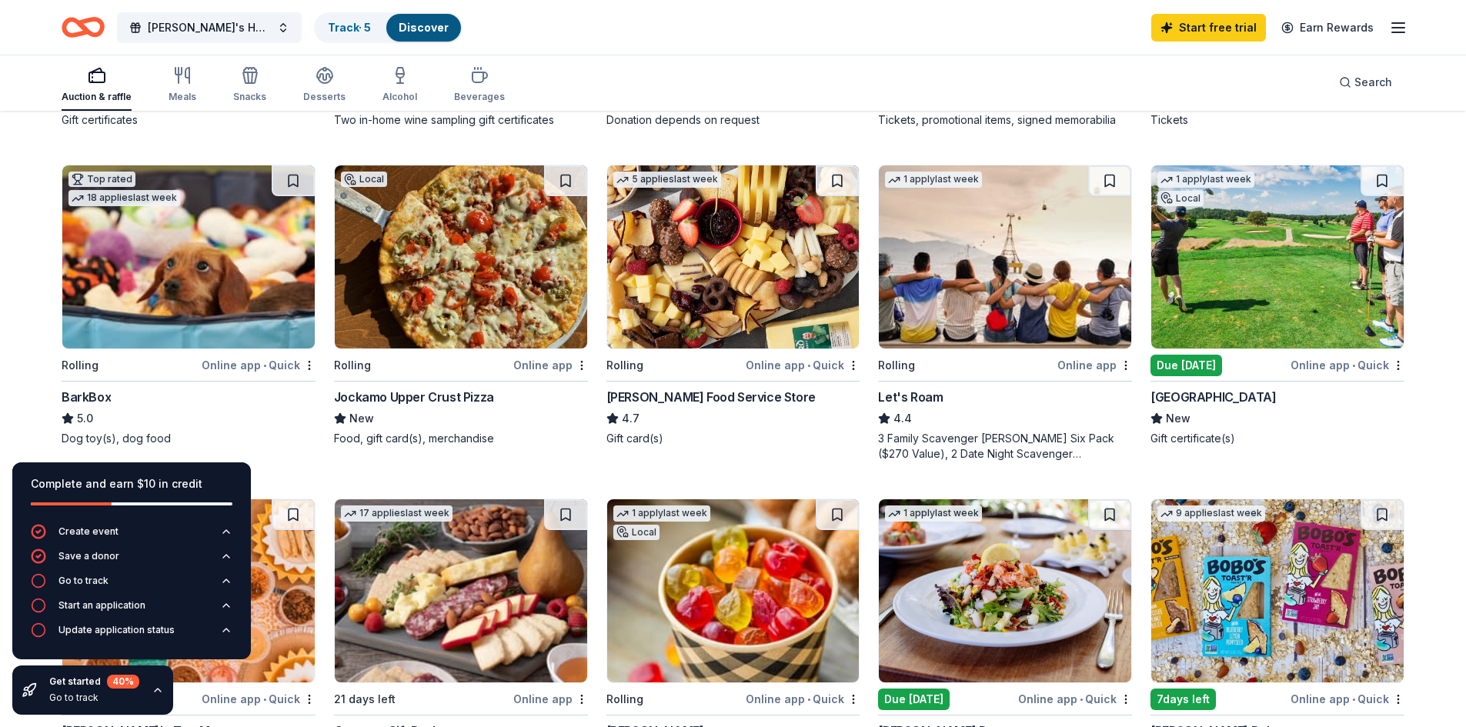
scroll to position [462, 0]
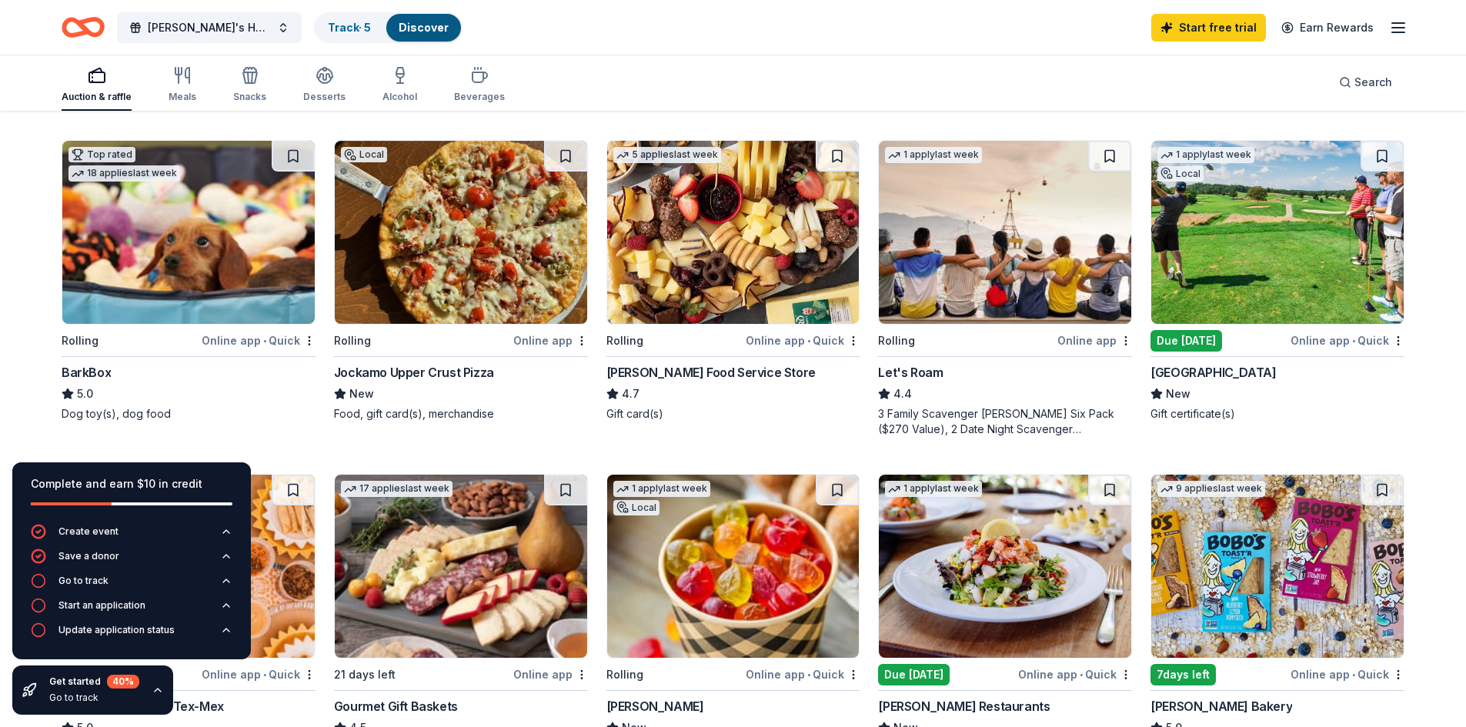
click at [139, 262] on img at bounding box center [188, 232] width 252 height 183
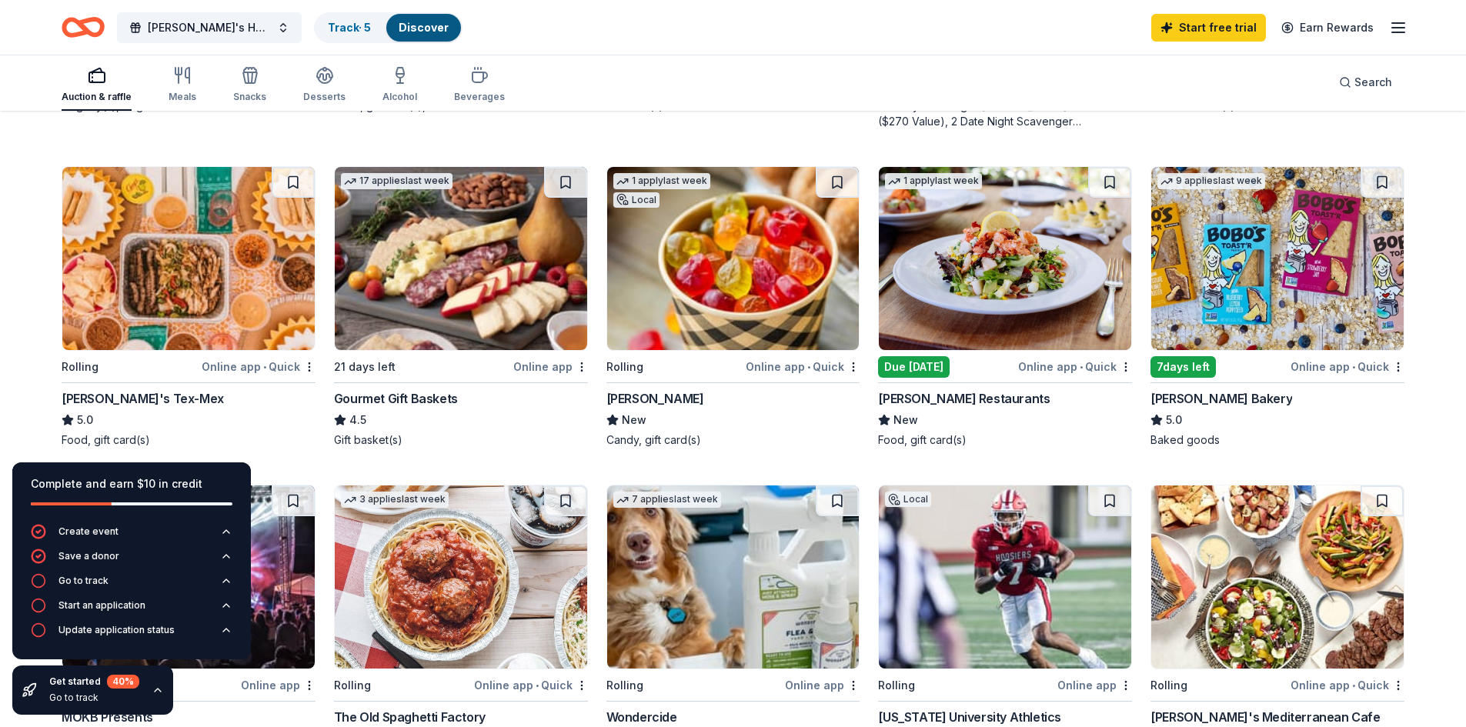
scroll to position [847, 0]
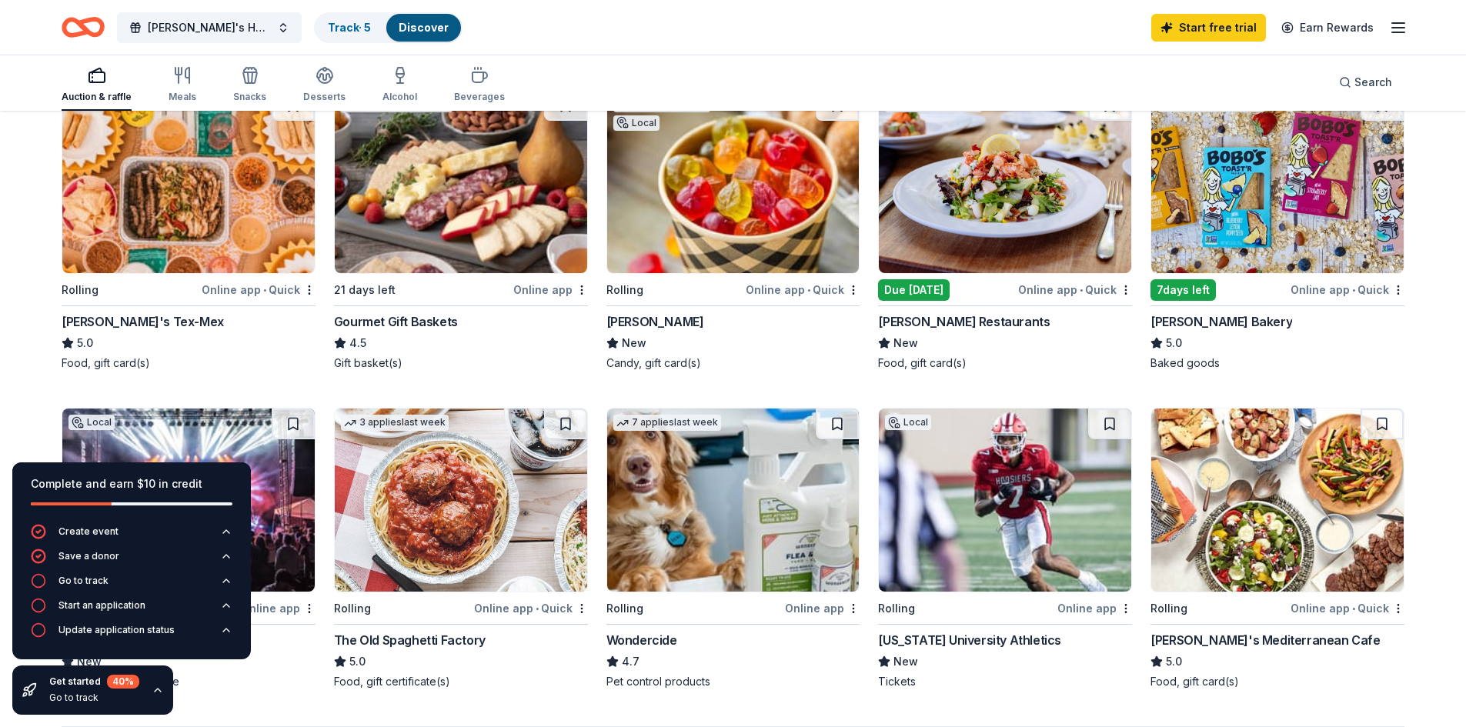
click at [918, 289] on div "Due [DATE]" at bounding box center [914, 290] width 72 height 22
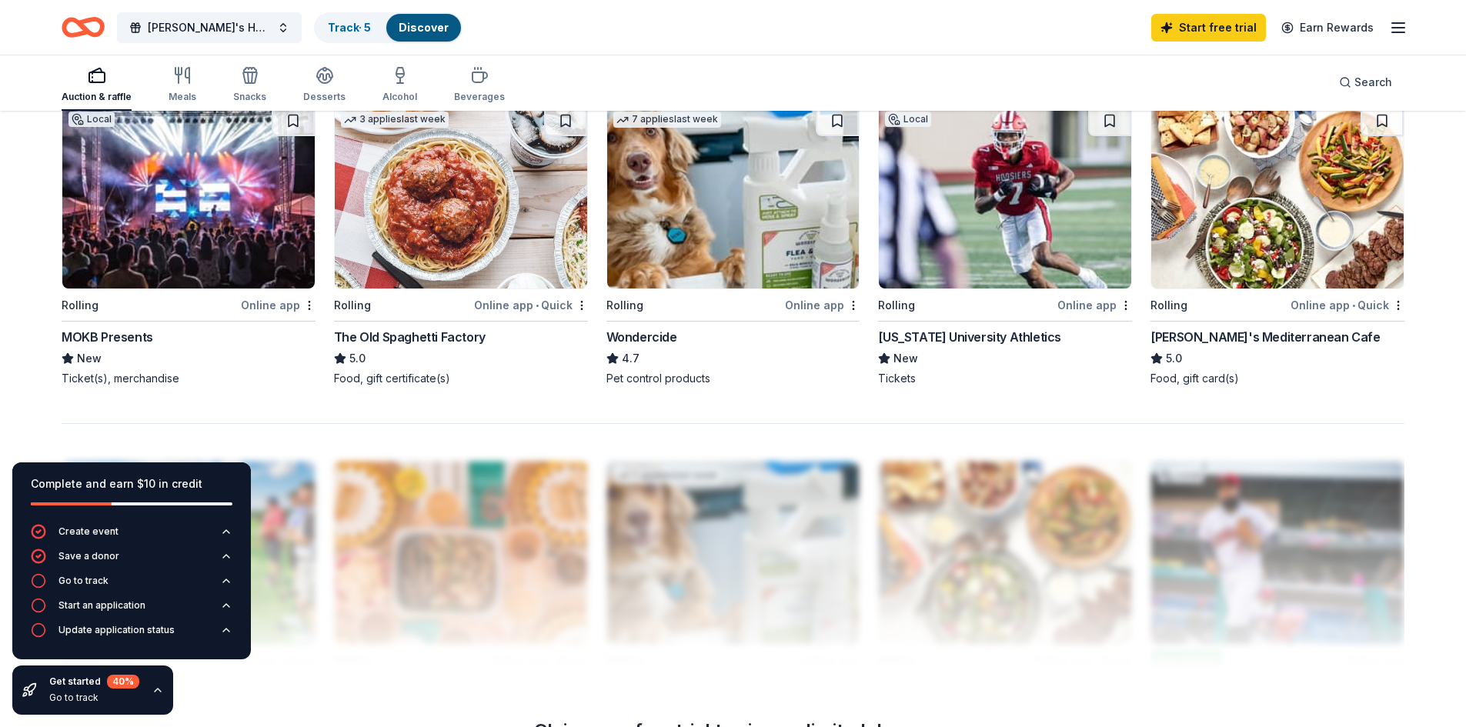
scroll to position [1154, 0]
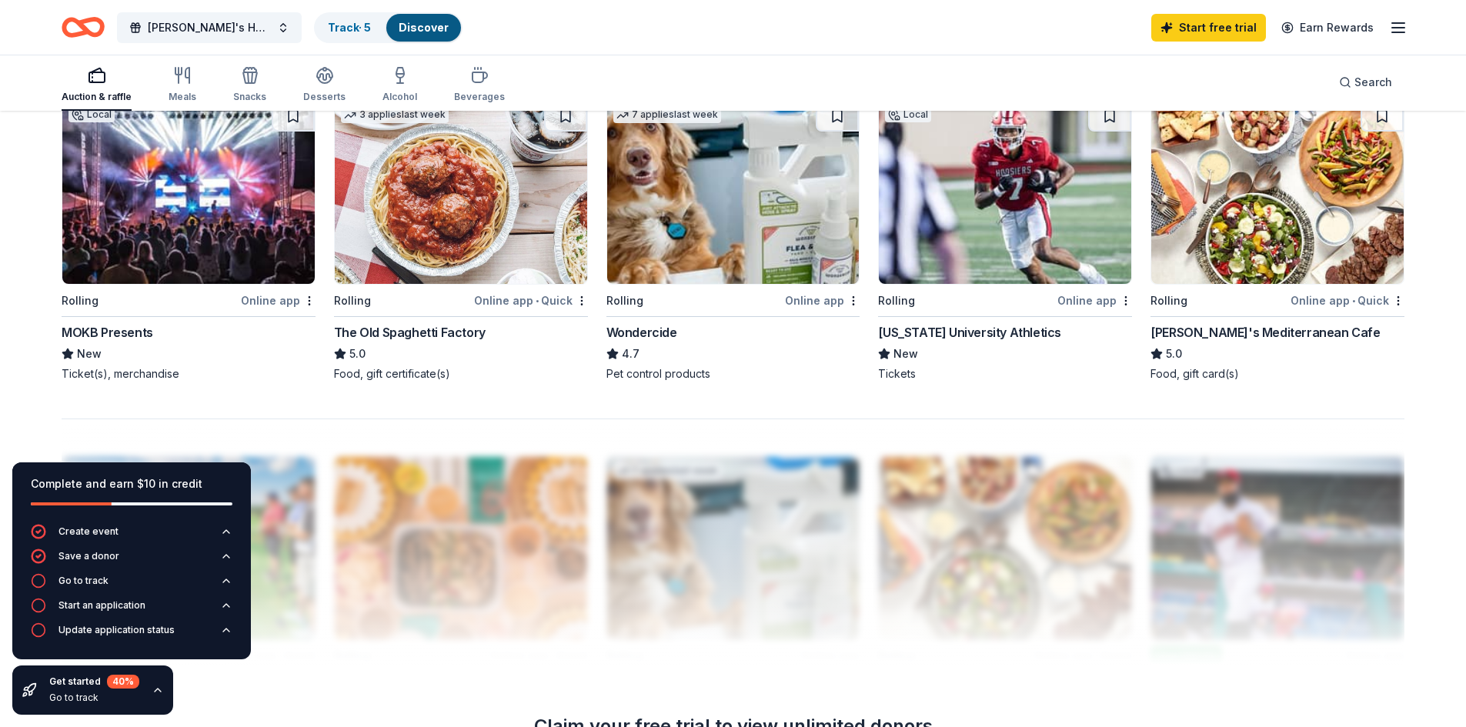
click at [392, 326] on div "The Old Spaghetti Factory" at bounding box center [410, 332] width 152 height 18
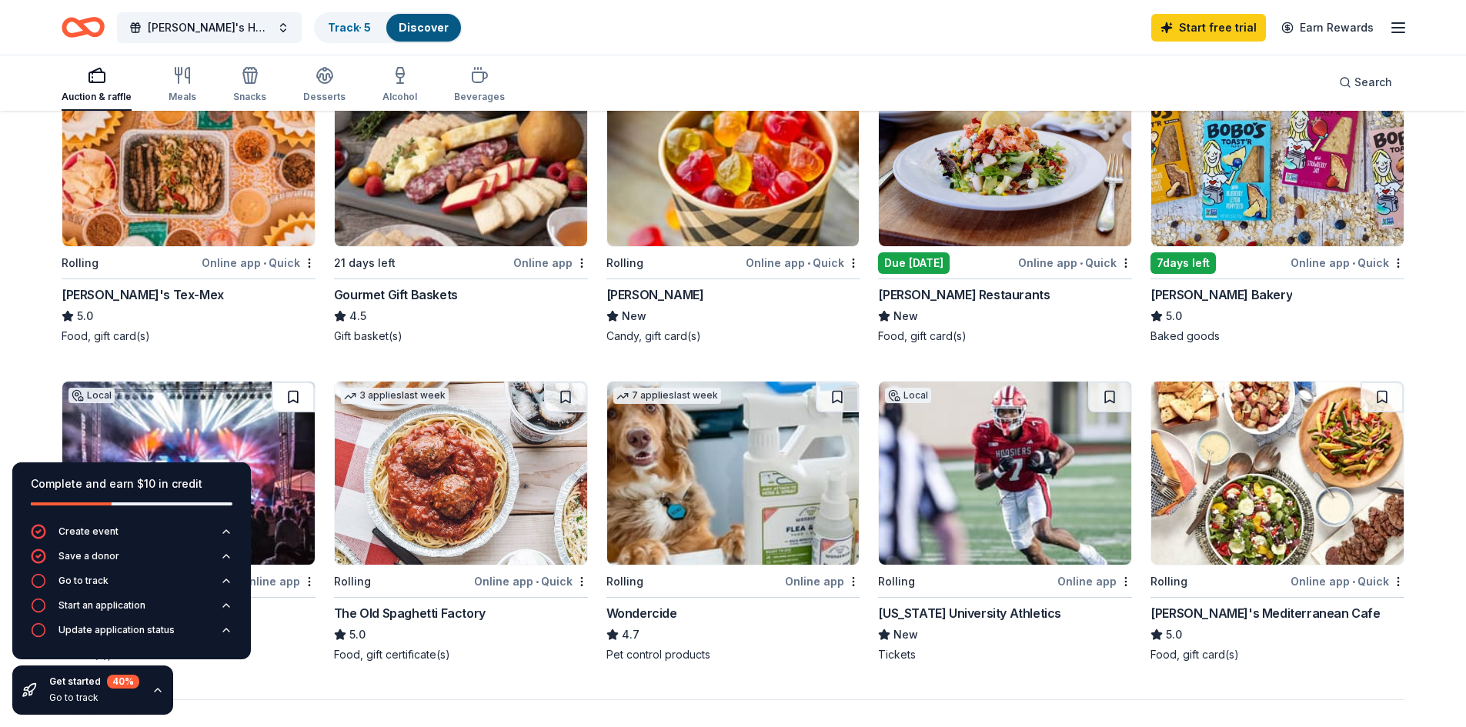
scroll to position [847, 0]
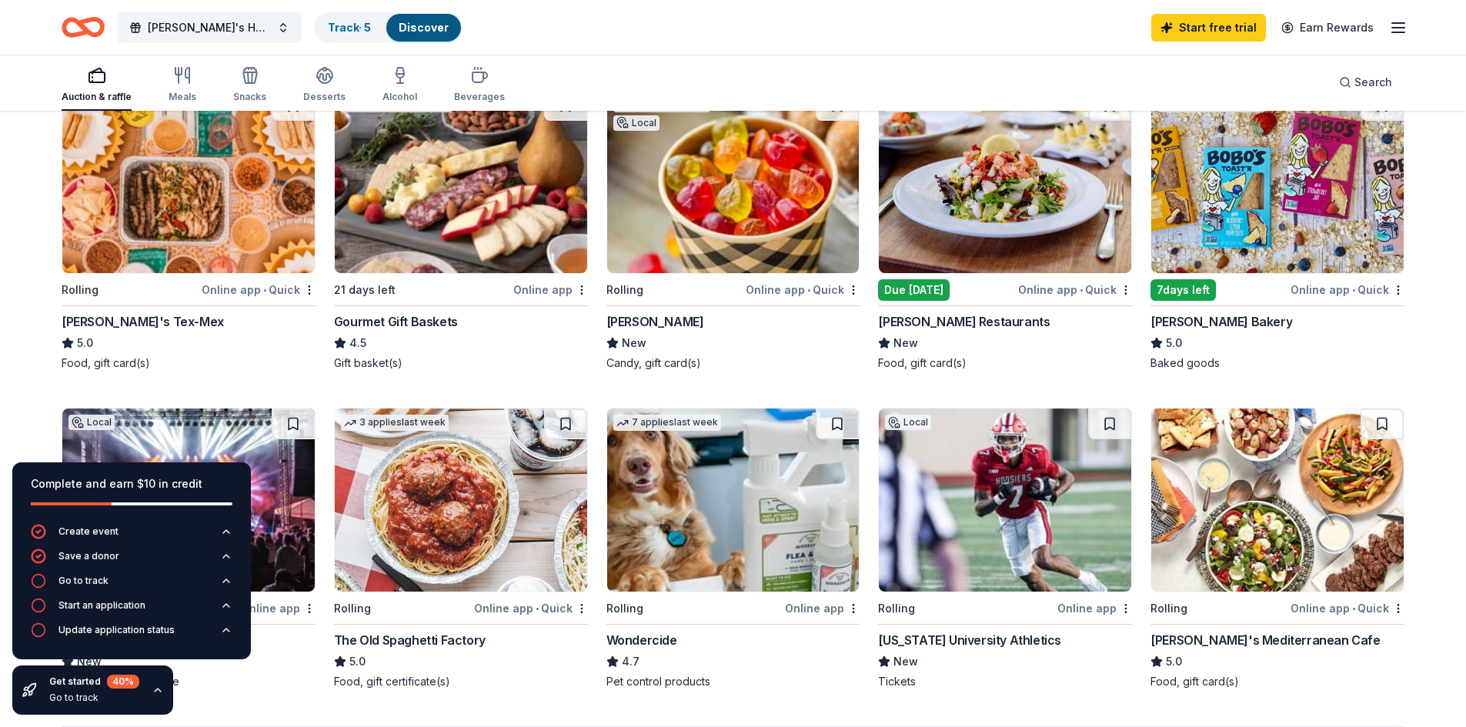
click at [490, 240] on img at bounding box center [461, 181] width 252 height 183
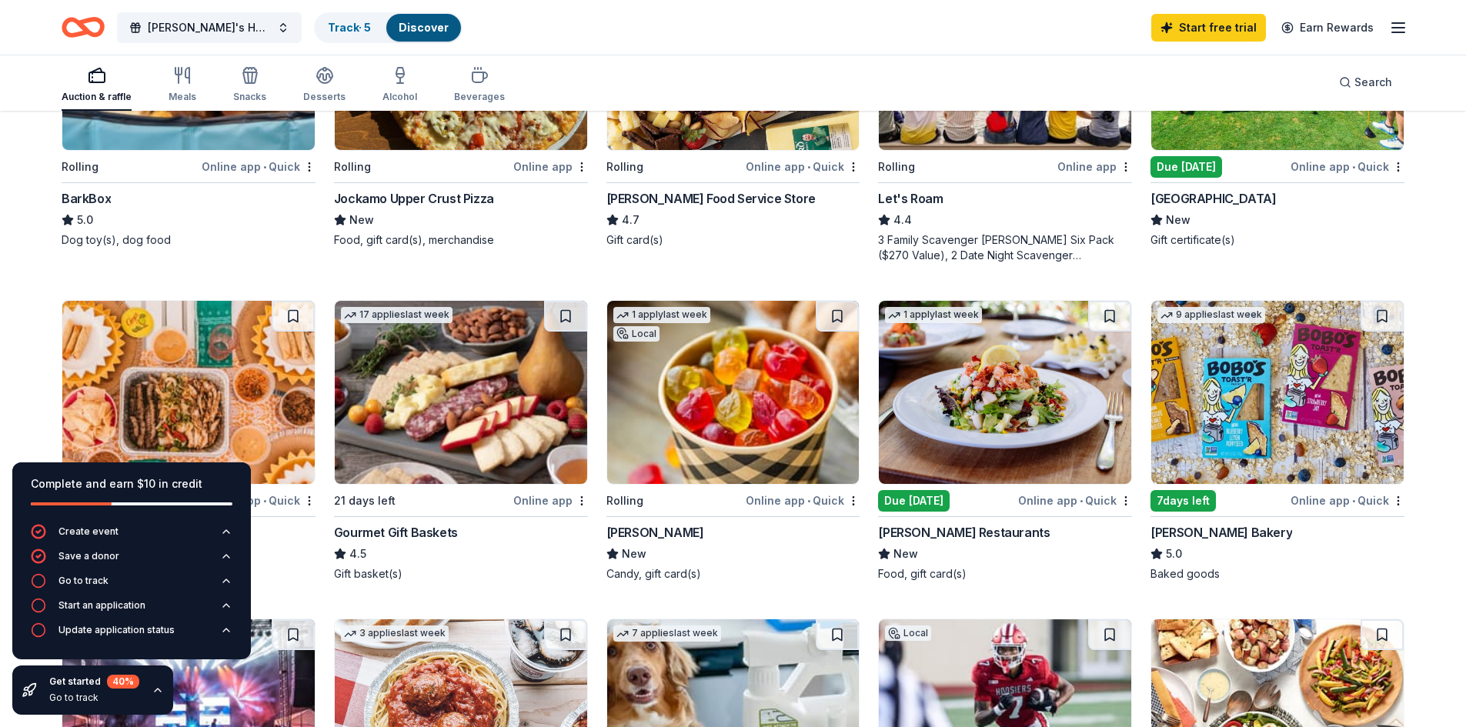
scroll to position [539, 0]
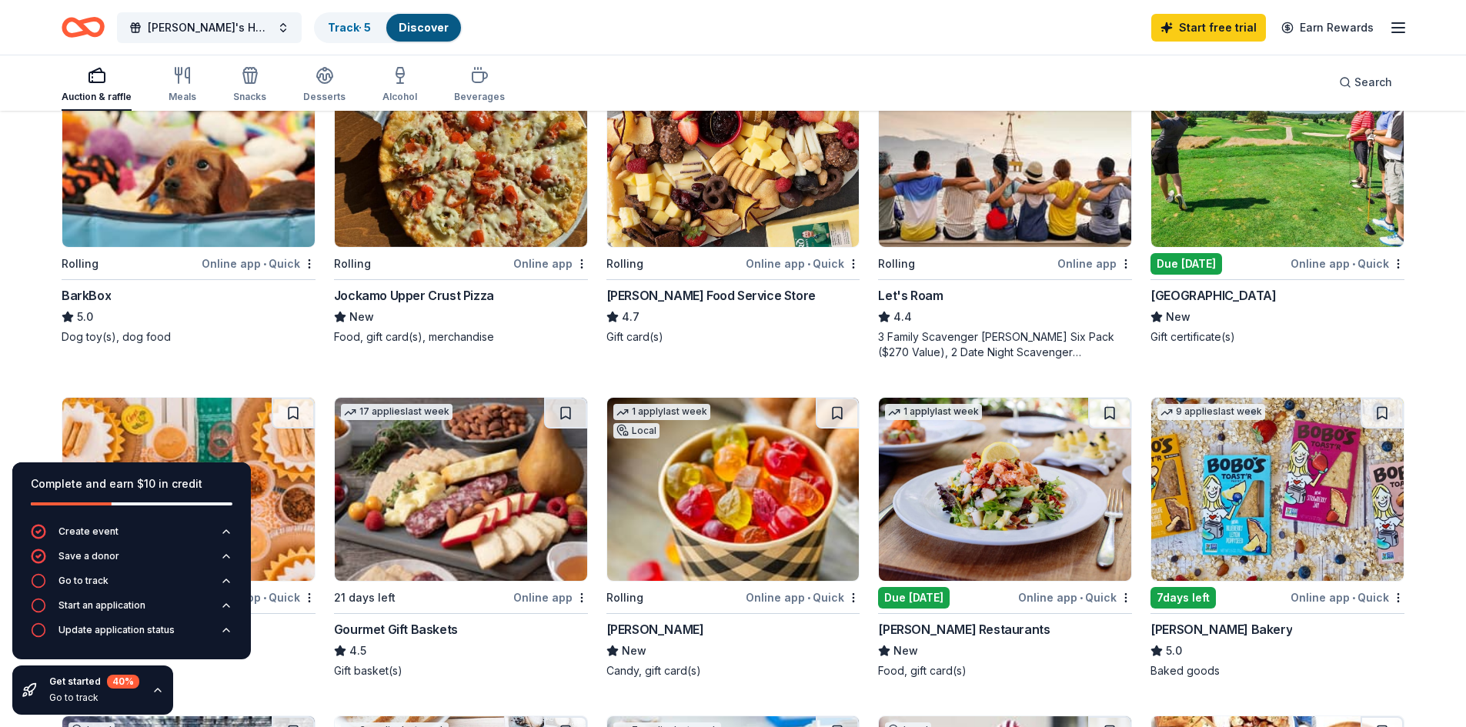
click at [1031, 230] on img at bounding box center [1005, 155] width 252 height 183
click at [740, 539] on img at bounding box center [733, 489] width 252 height 183
click at [721, 566] on img at bounding box center [733, 489] width 252 height 183
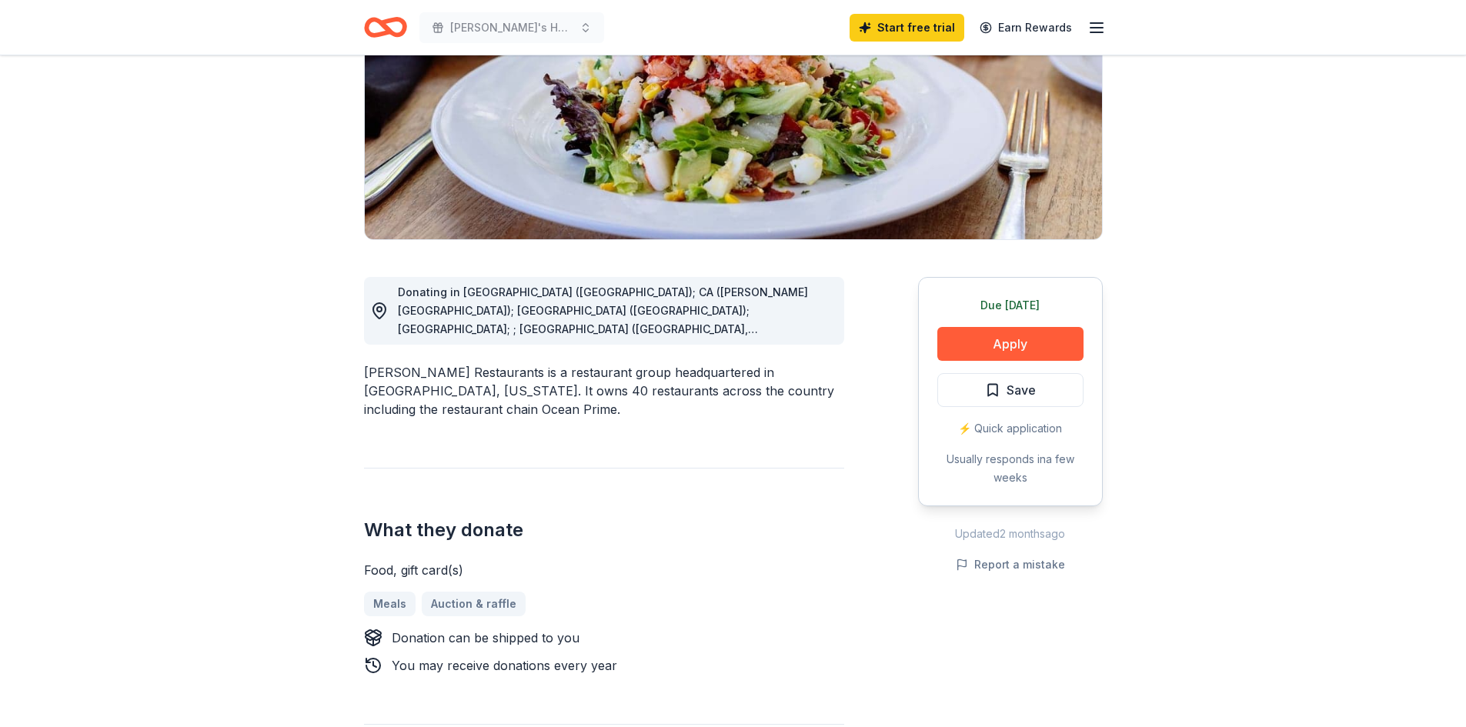
scroll to position [231, 0]
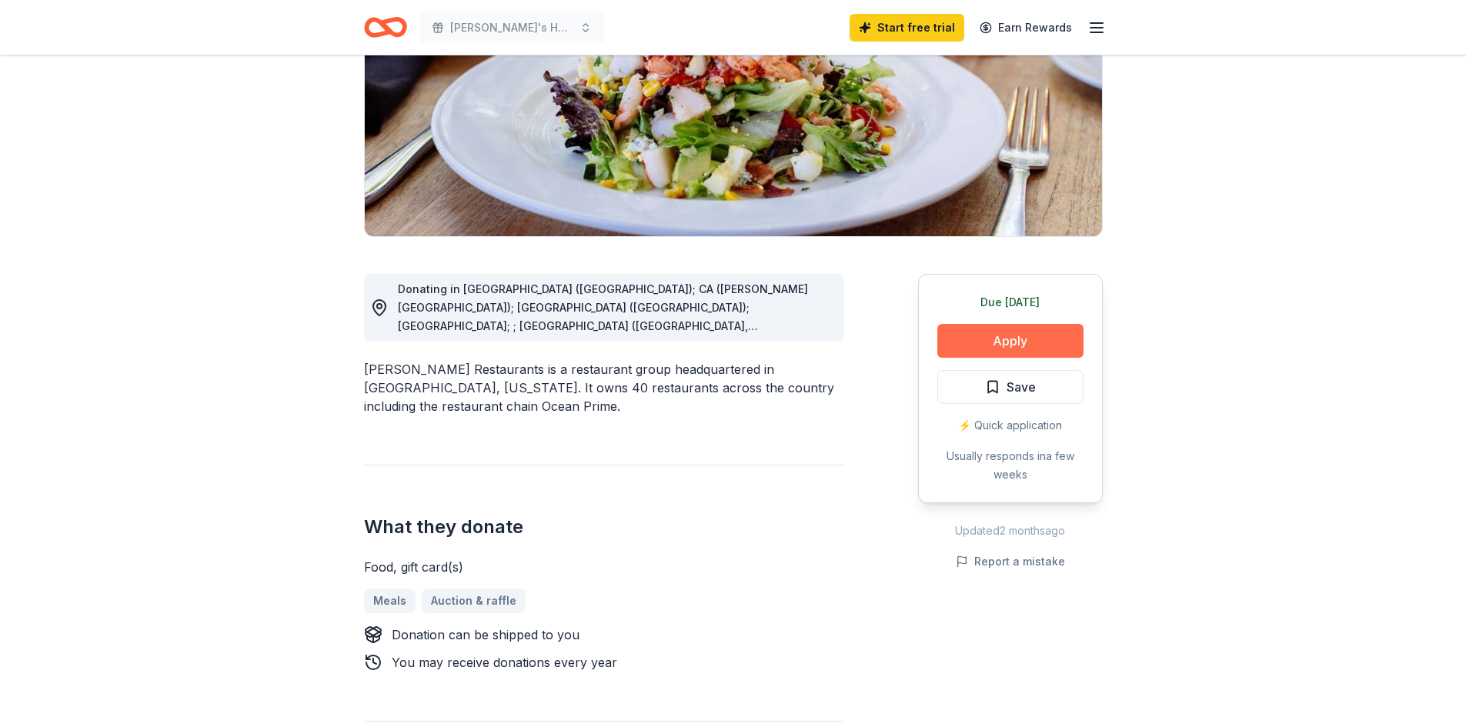
click at [1008, 342] on button "Apply" at bounding box center [1010, 341] width 146 height 34
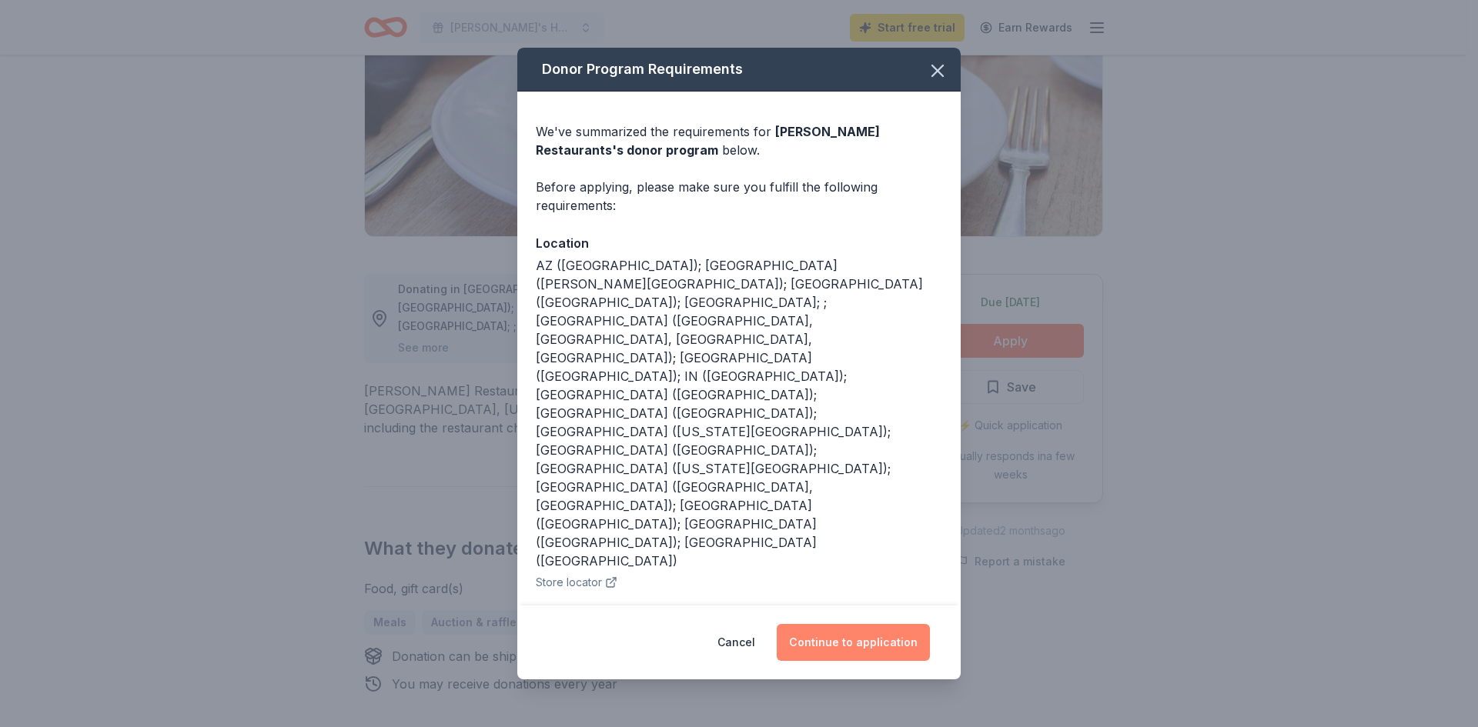
click at [857, 650] on button "Continue to application" at bounding box center [853, 642] width 153 height 37
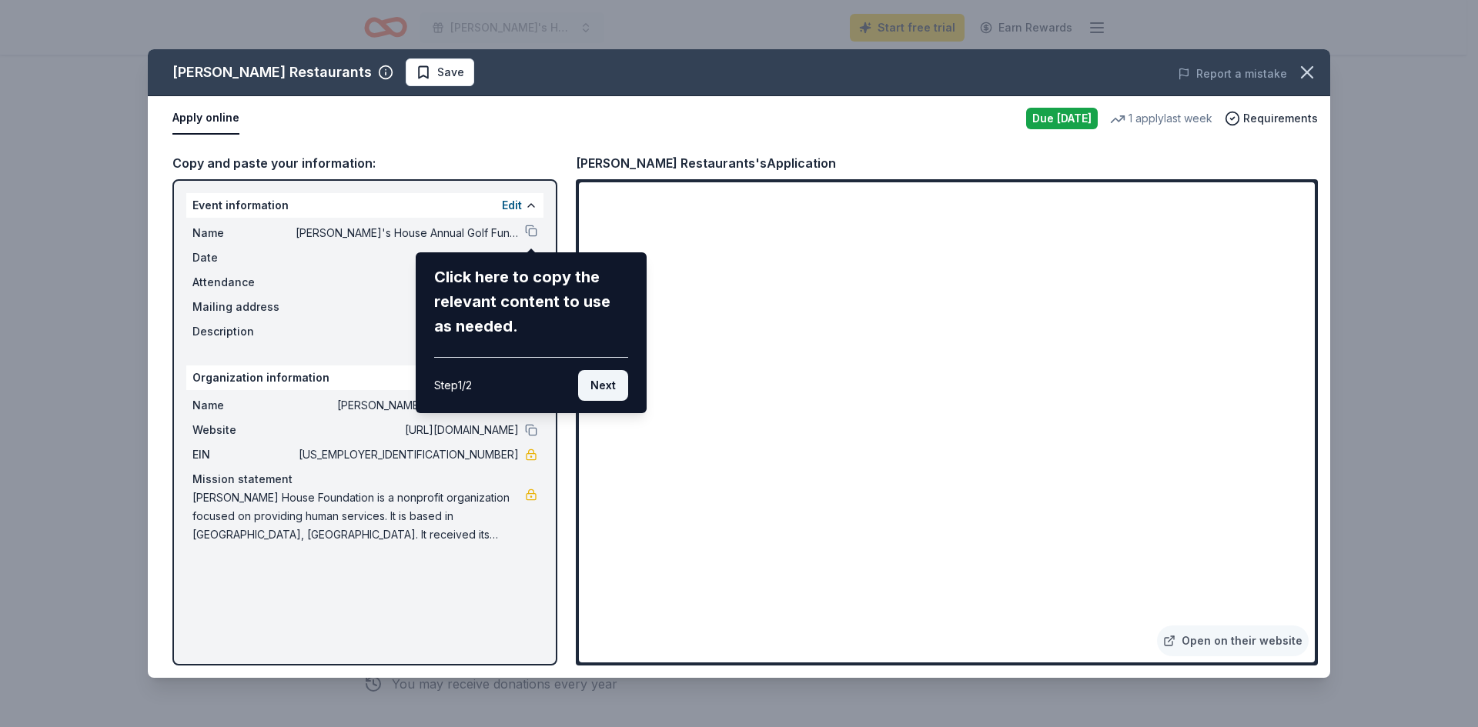
click at [596, 389] on button "Next" at bounding box center [603, 385] width 50 height 31
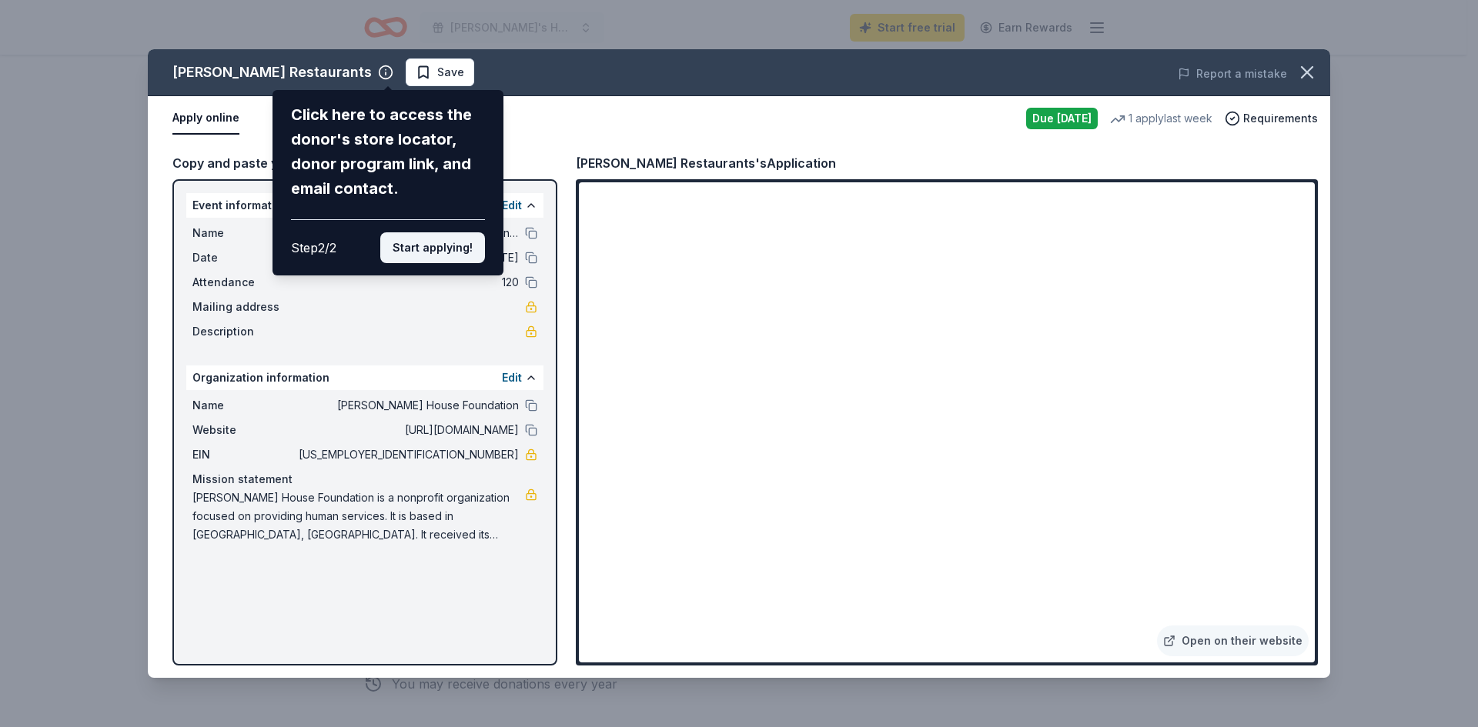
click at [431, 249] on button "Start applying!" at bounding box center [432, 247] width 105 height 31
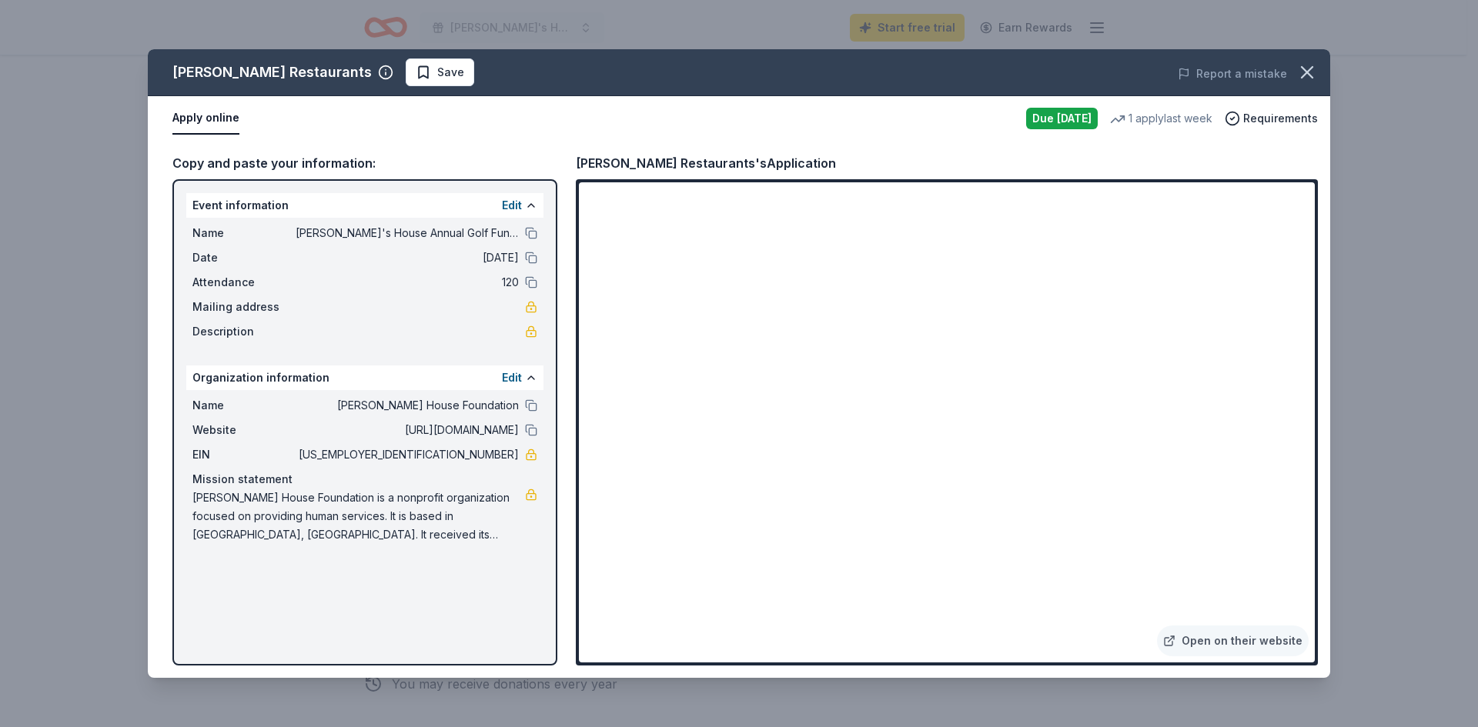
click at [995, 139] on div "Apply online Due today 1 apply last week Requirements" at bounding box center [739, 118] width 1182 height 45
click at [1307, 67] on icon "button" at bounding box center [1307, 73] width 22 height 22
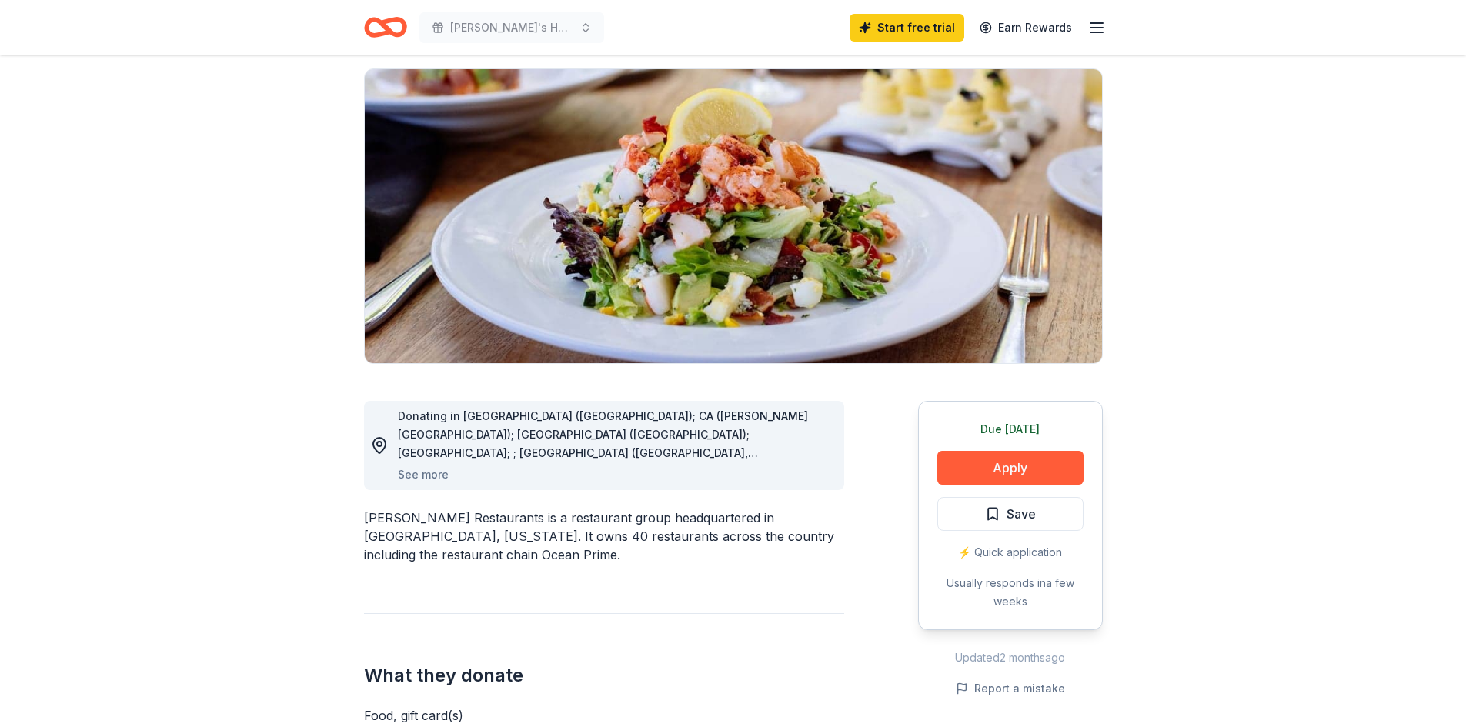
scroll to position [0, 0]
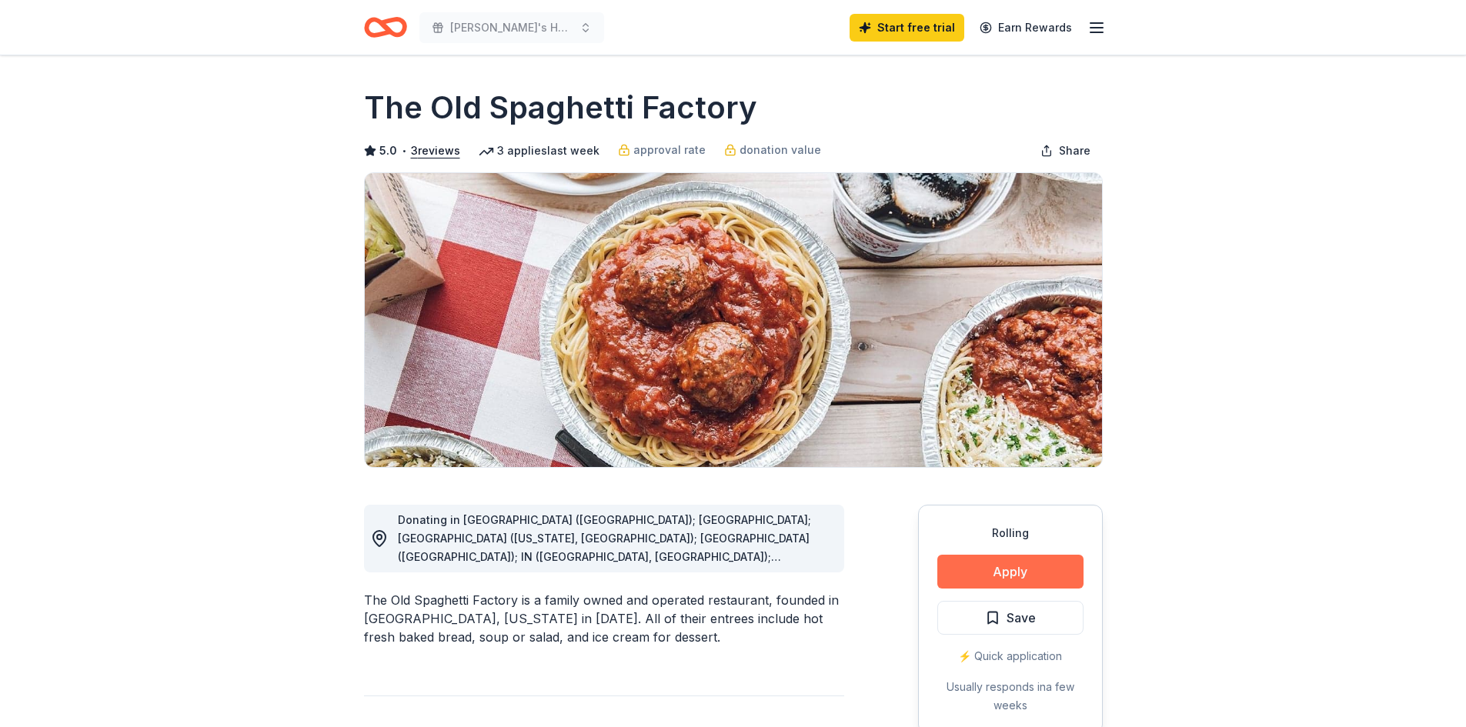
click at [1015, 572] on button "Apply" at bounding box center [1010, 572] width 146 height 34
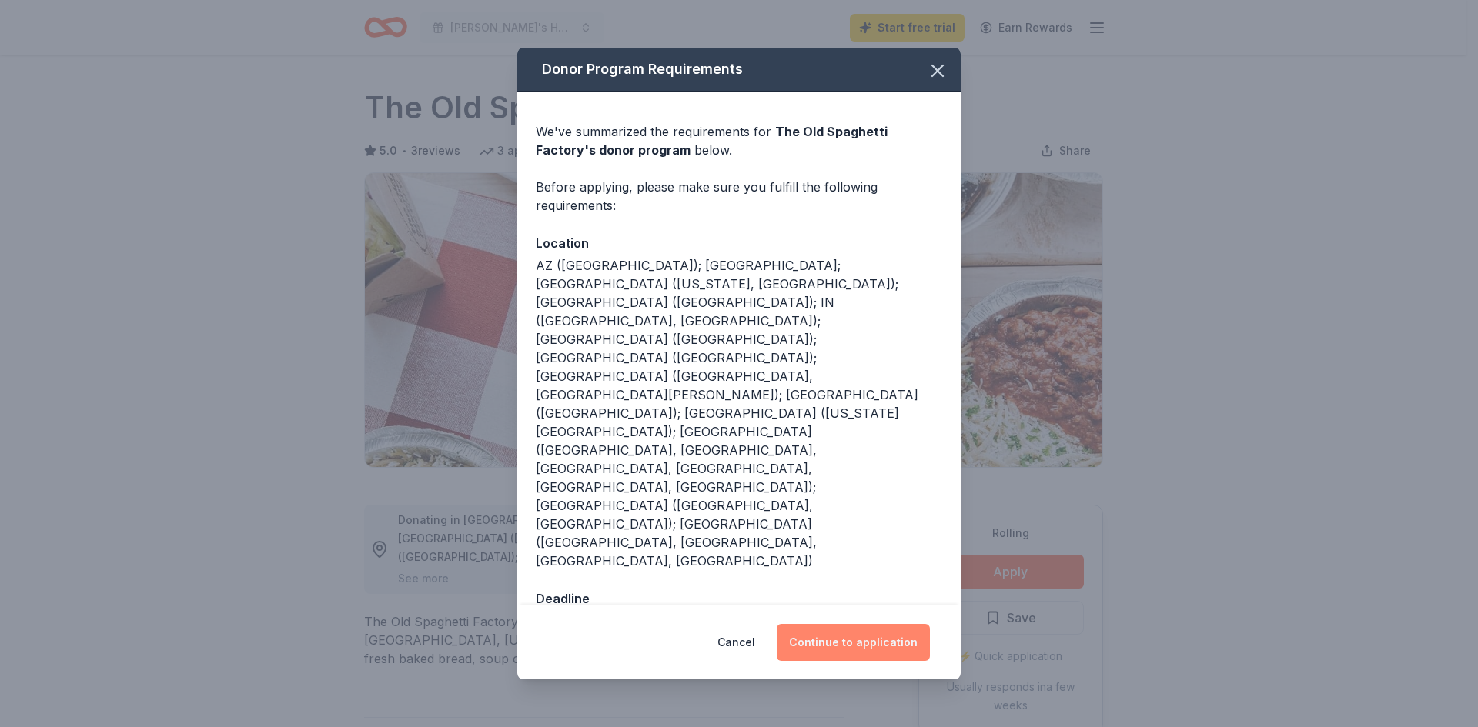
click at [857, 624] on button "Continue to application" at bounding box center [853, 642] width 153 height 37
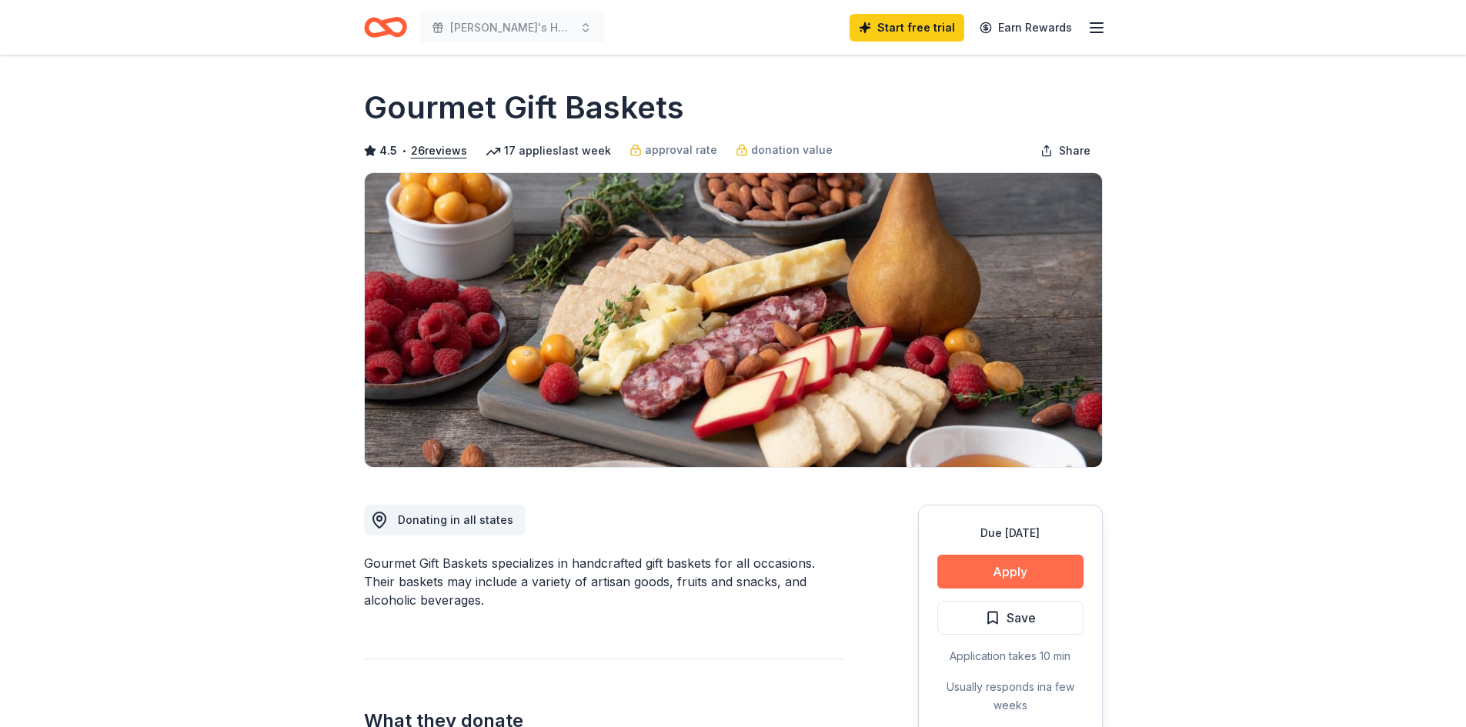
click at [1004, 579] on button "Apply" at bounding box center [1010, 572] width 146 height 34
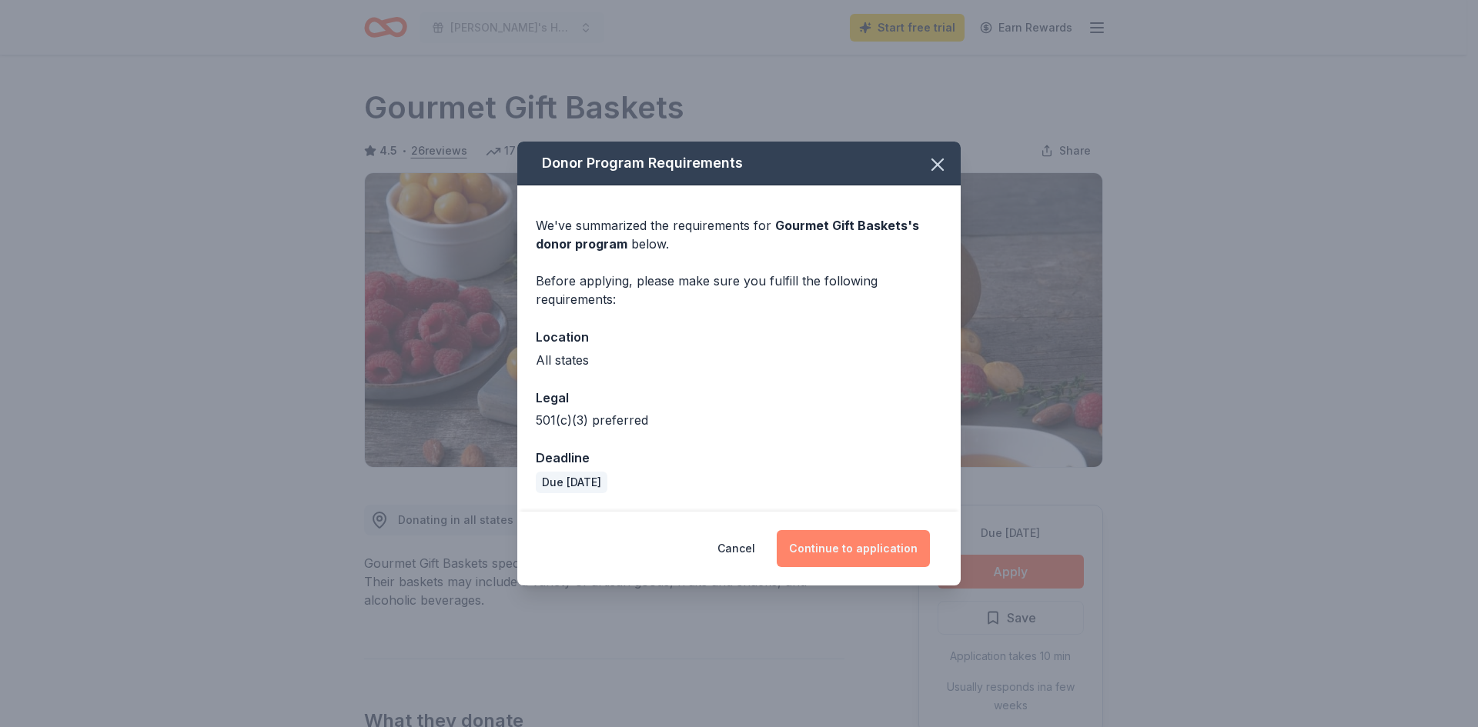
click at [859, 548] on button "Continue to application" at bounding box center [853, 548] width 153 height 37
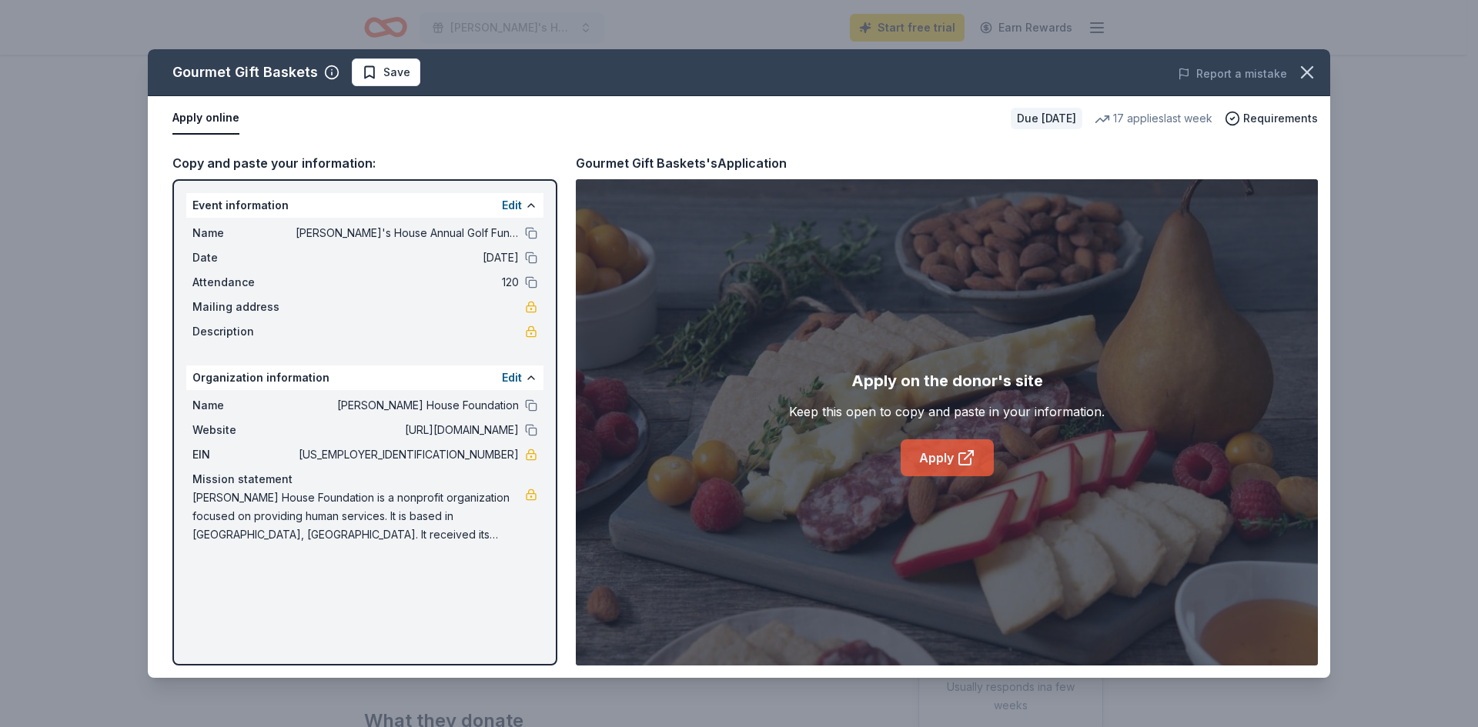
click at [934, 461] on link "Apply" at bounding box center [946, 457] width 93 height 37
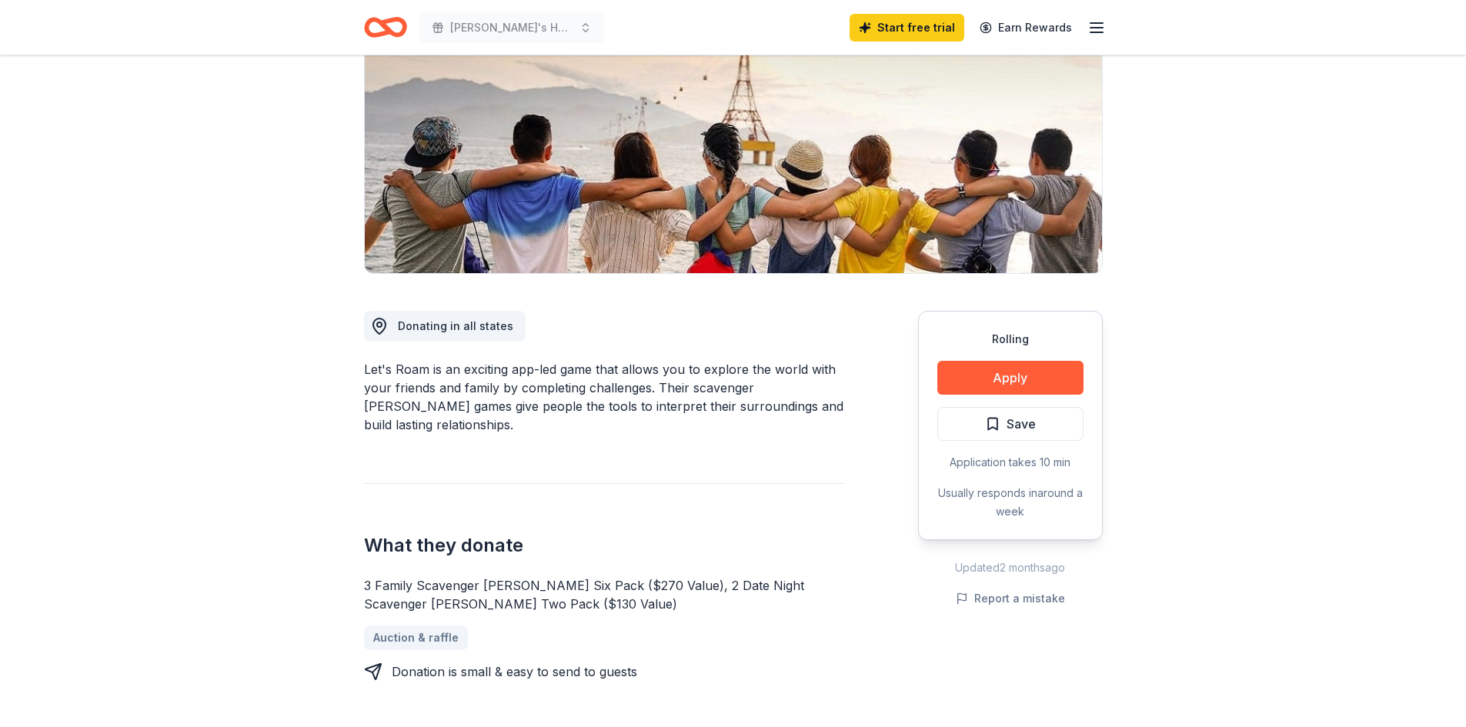
scroll to position [231, 0]
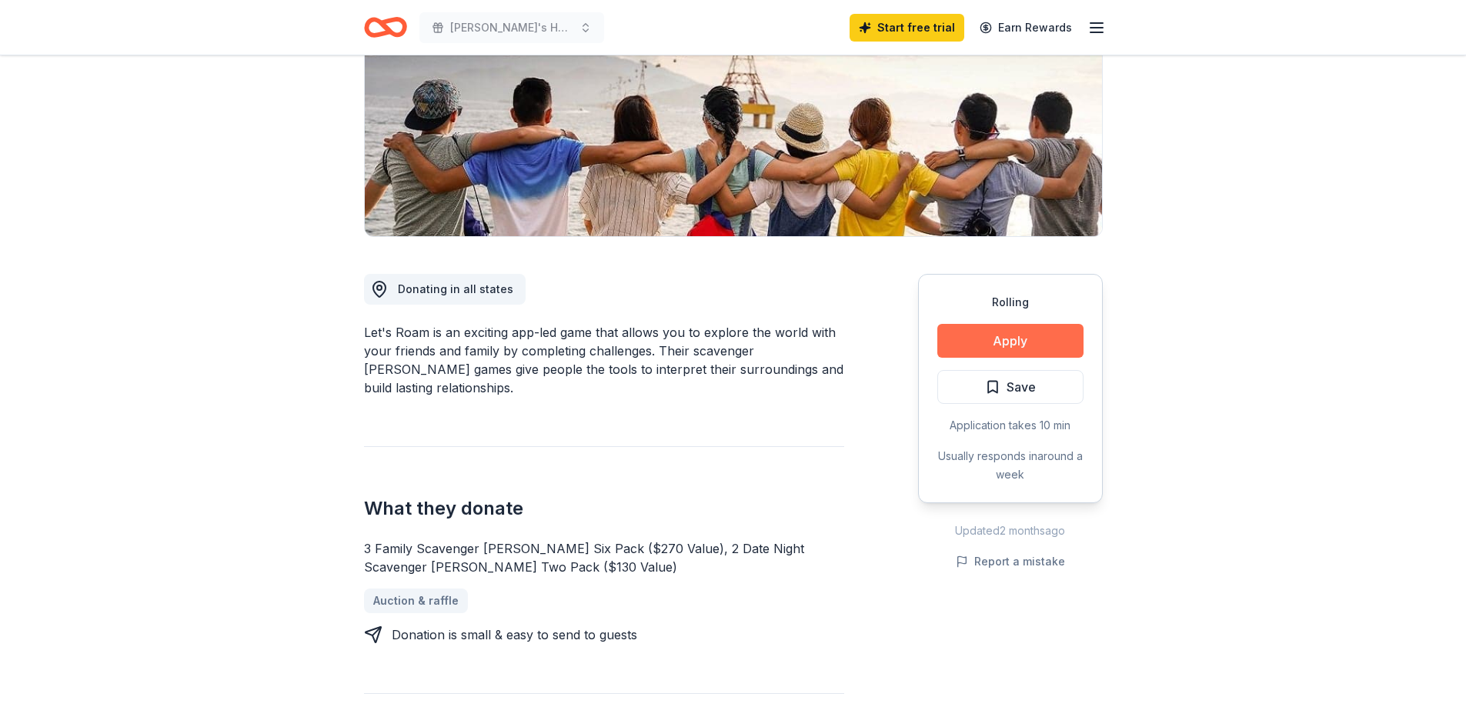
click at [1036, 336] on button "Apply" at bounding box center [1010, 341] width 146 height 34
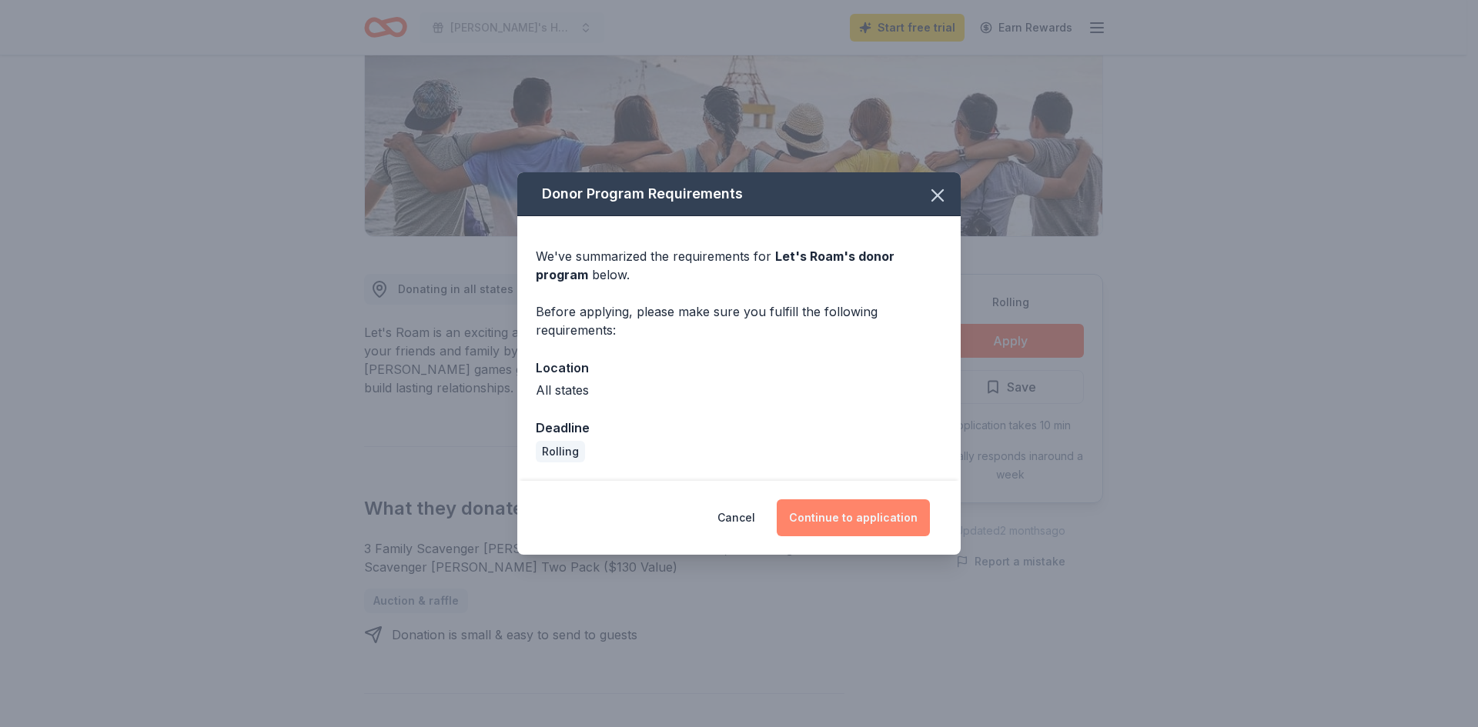
click at [843, 524] on button "Continue to application" at bounding box center [853, 517] width 153 height 37
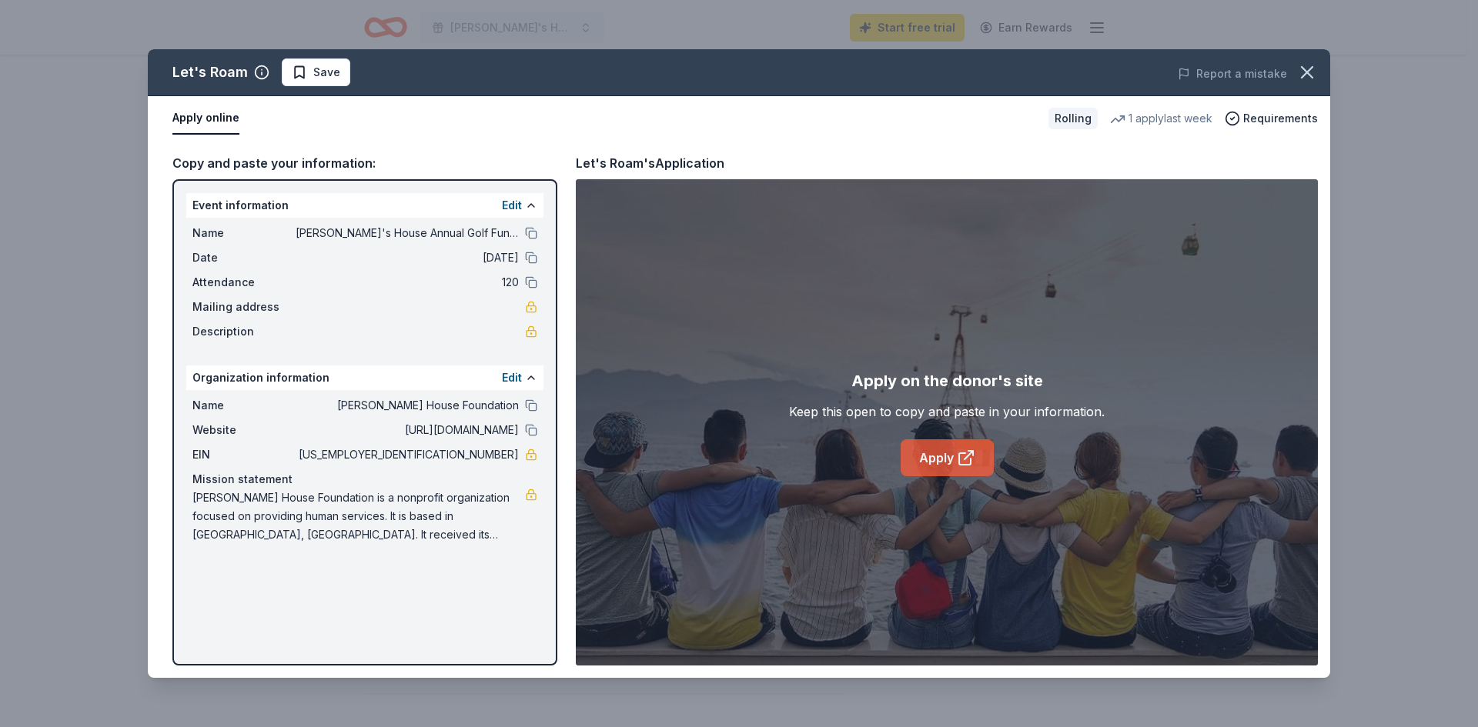
click at [947, 460] on link "Apply" at bounding box center [946, 457] width 93 height 37
click at [1318, 70] on button "button" at bounding box center [1307, 72] width 34 height 34
